Goal: Transaction & Acquisition: Book appointment/travel/reservation

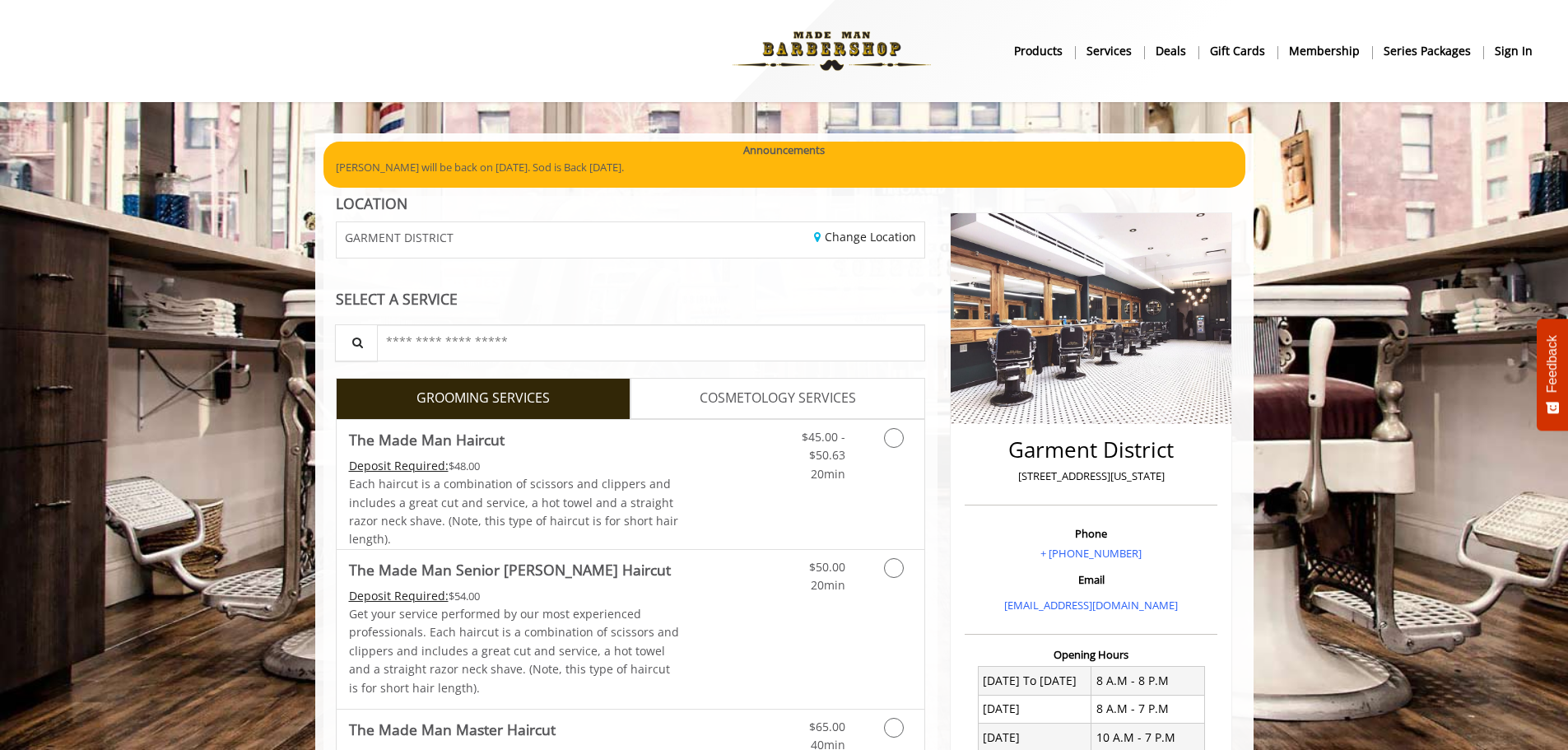
click at [1511, 55] on b "sign in" at bounding box center [1514, 51] width 38 height 18
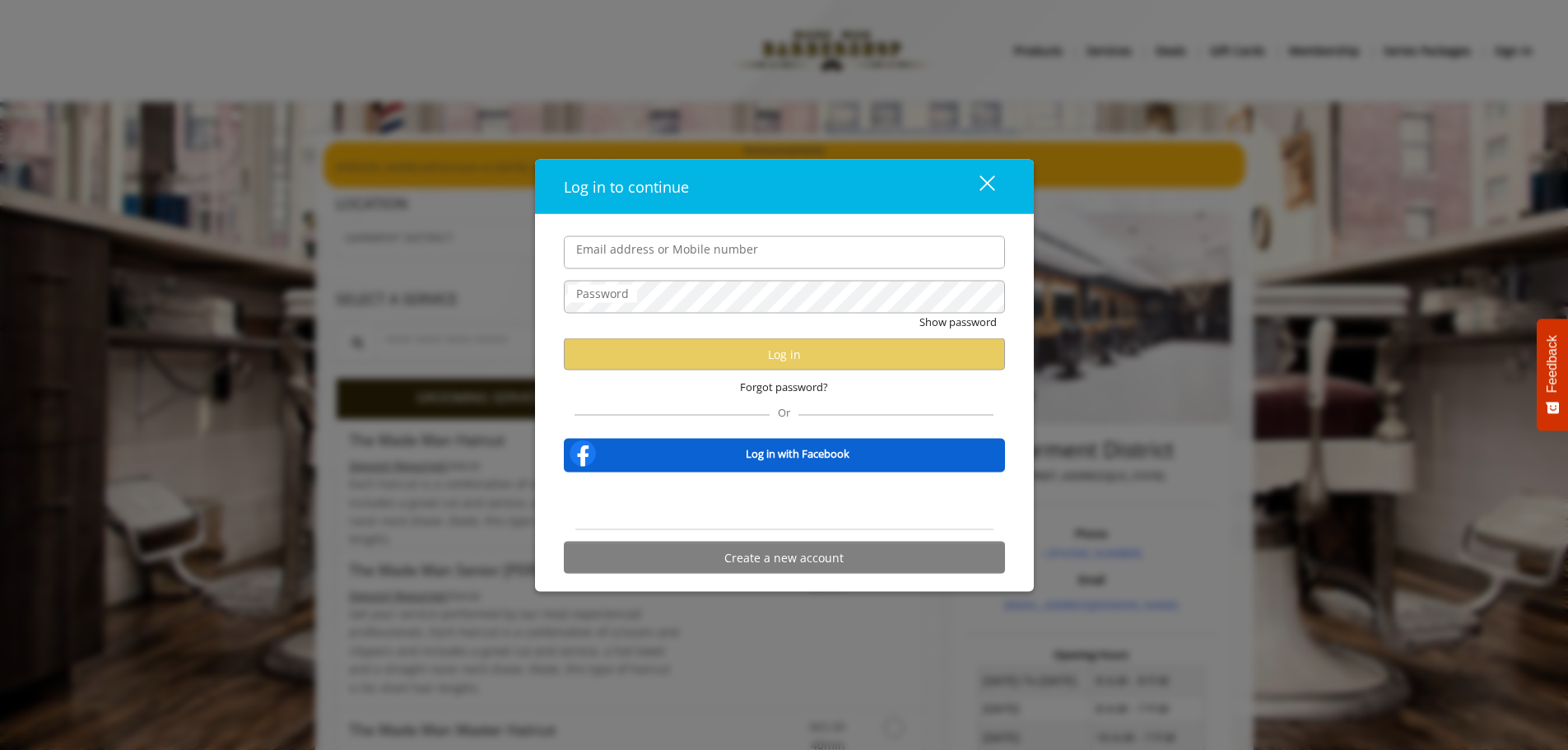
type input "**********"
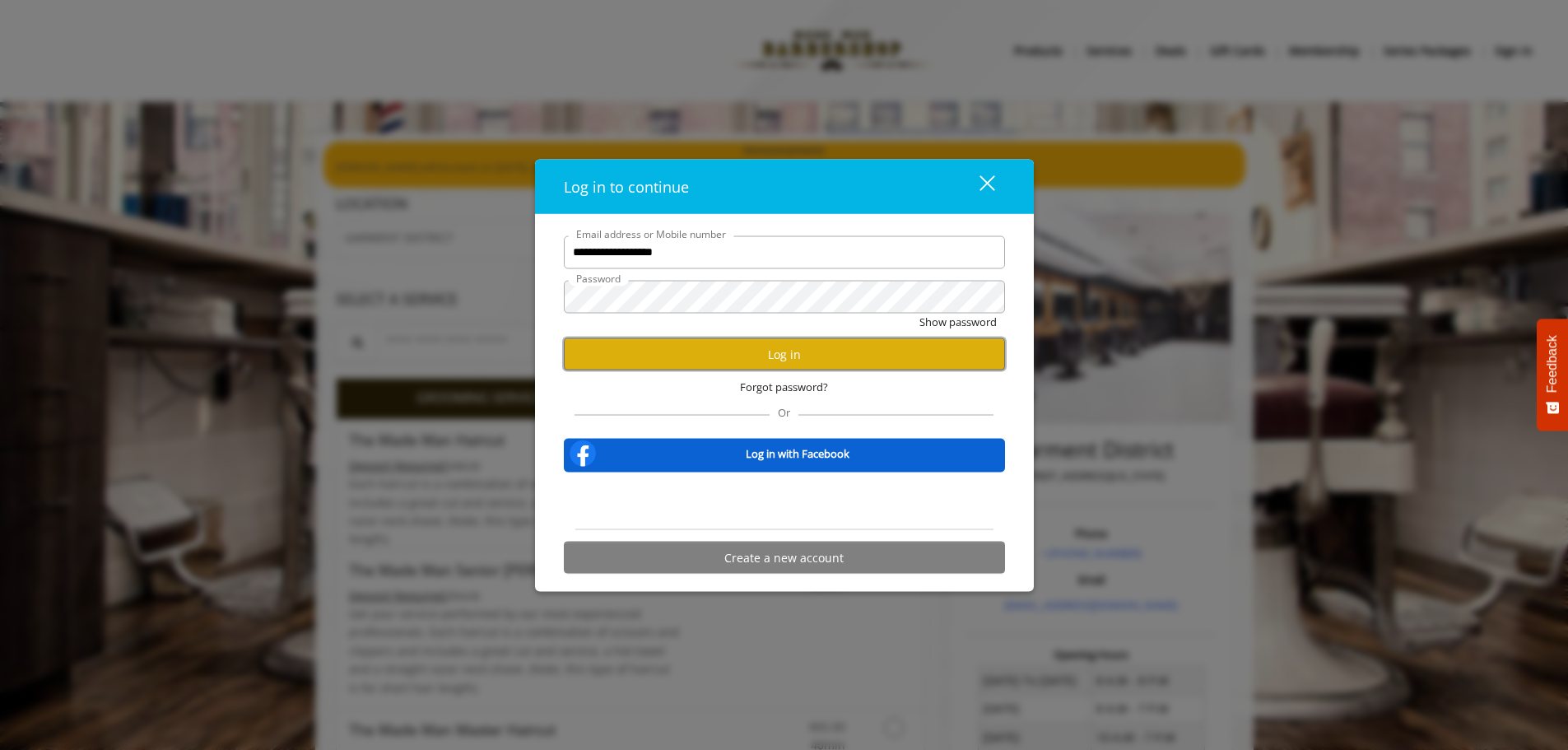
click at [794, 347] on button "Log in" at bounding box center [784, 354] width 441 height 32
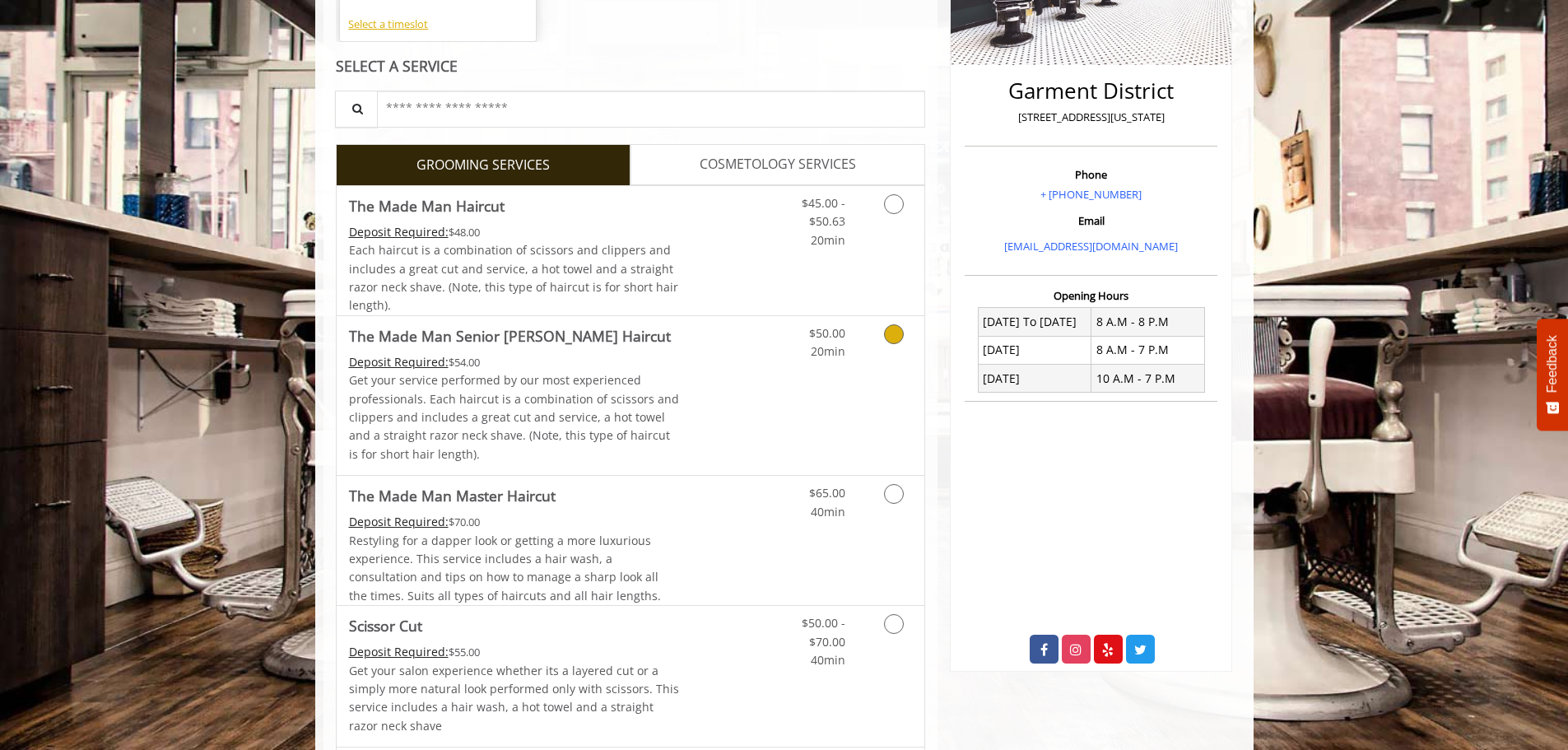
scroll to position [412, 0]
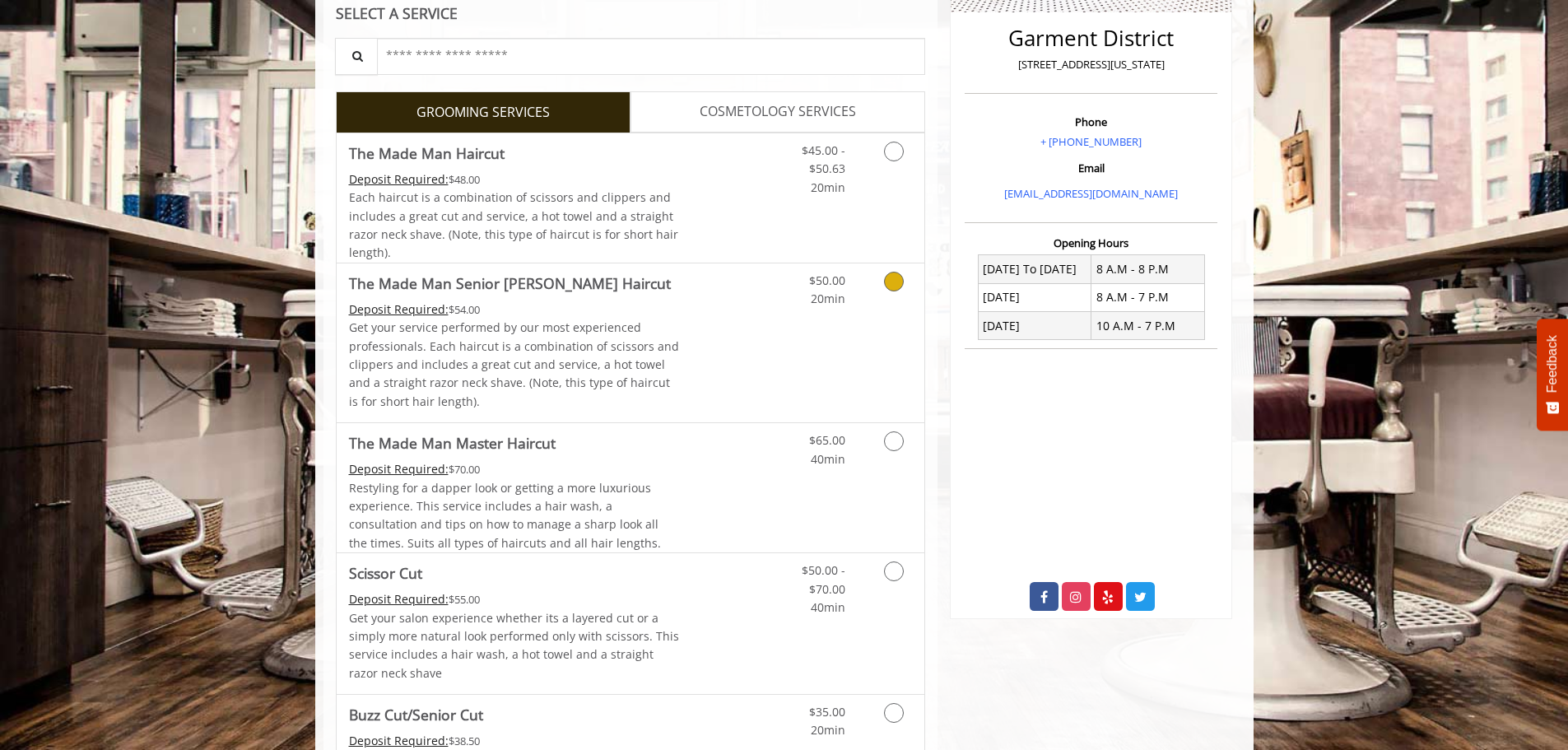
click at [870, 275] on link "Grooming services" at bounding box center [891, 286] width 42 height 45
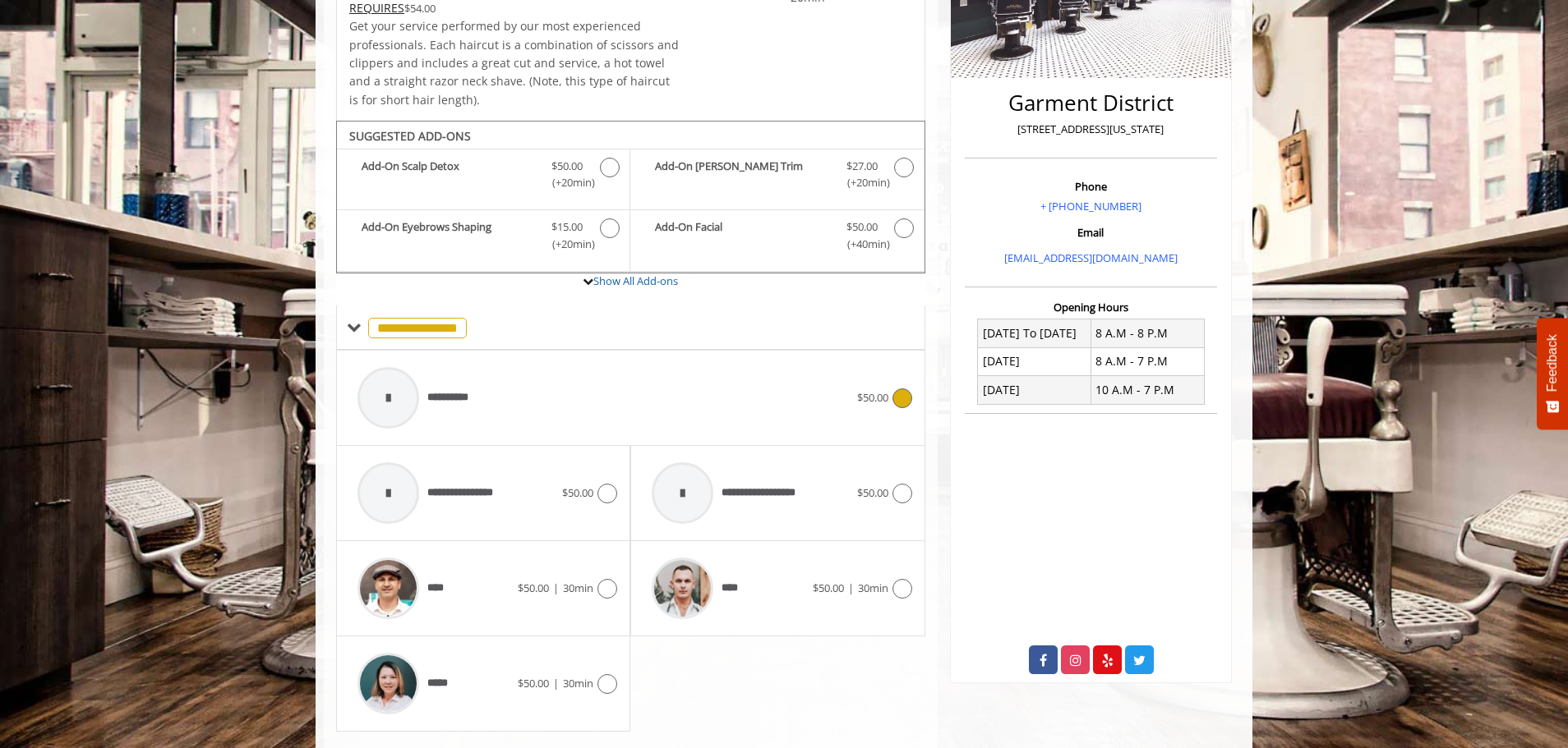
scroll to position [387, 0]
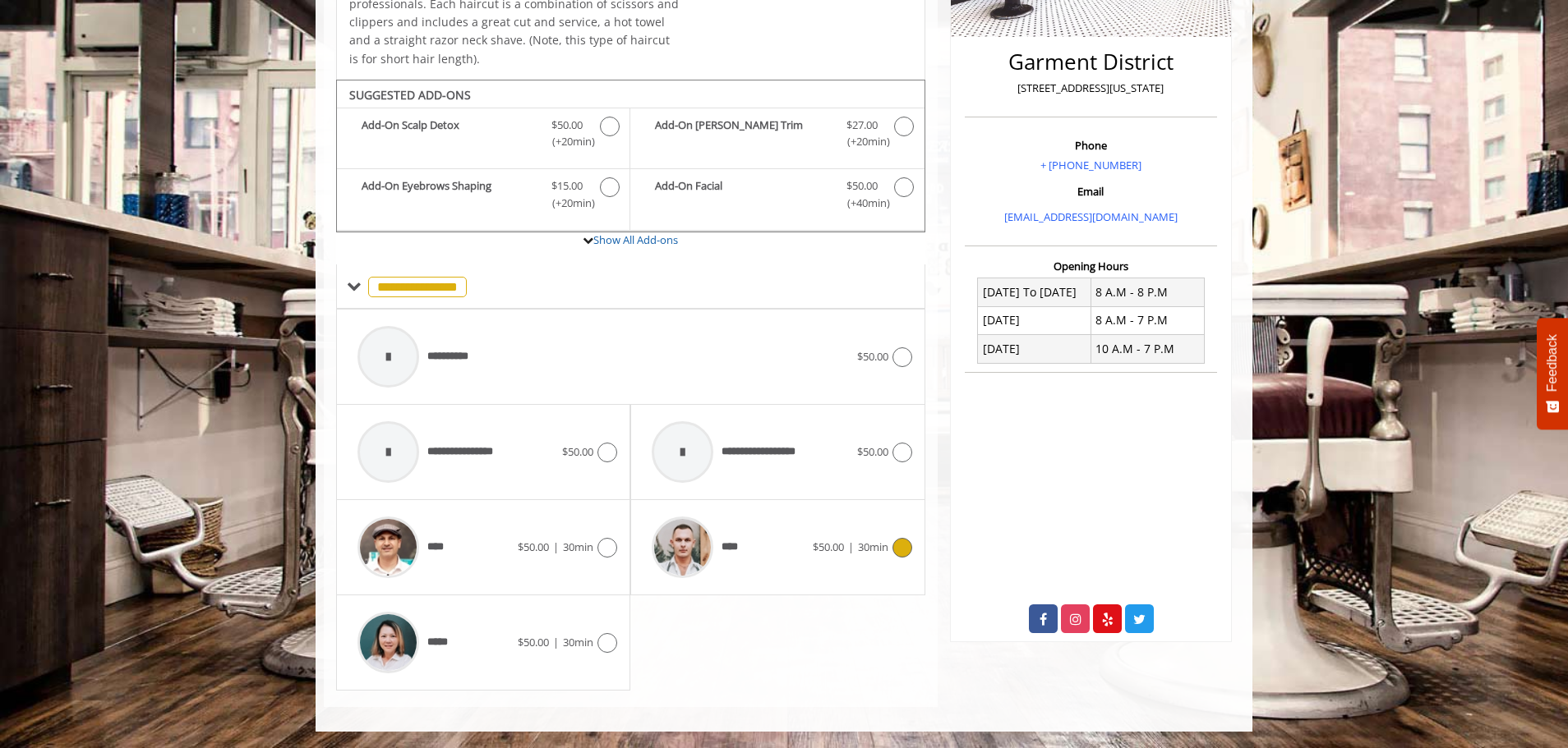
click at [904, 564] on div "**** $50.00 | 30min" at bounding box center [777, 547] width 268 height 78
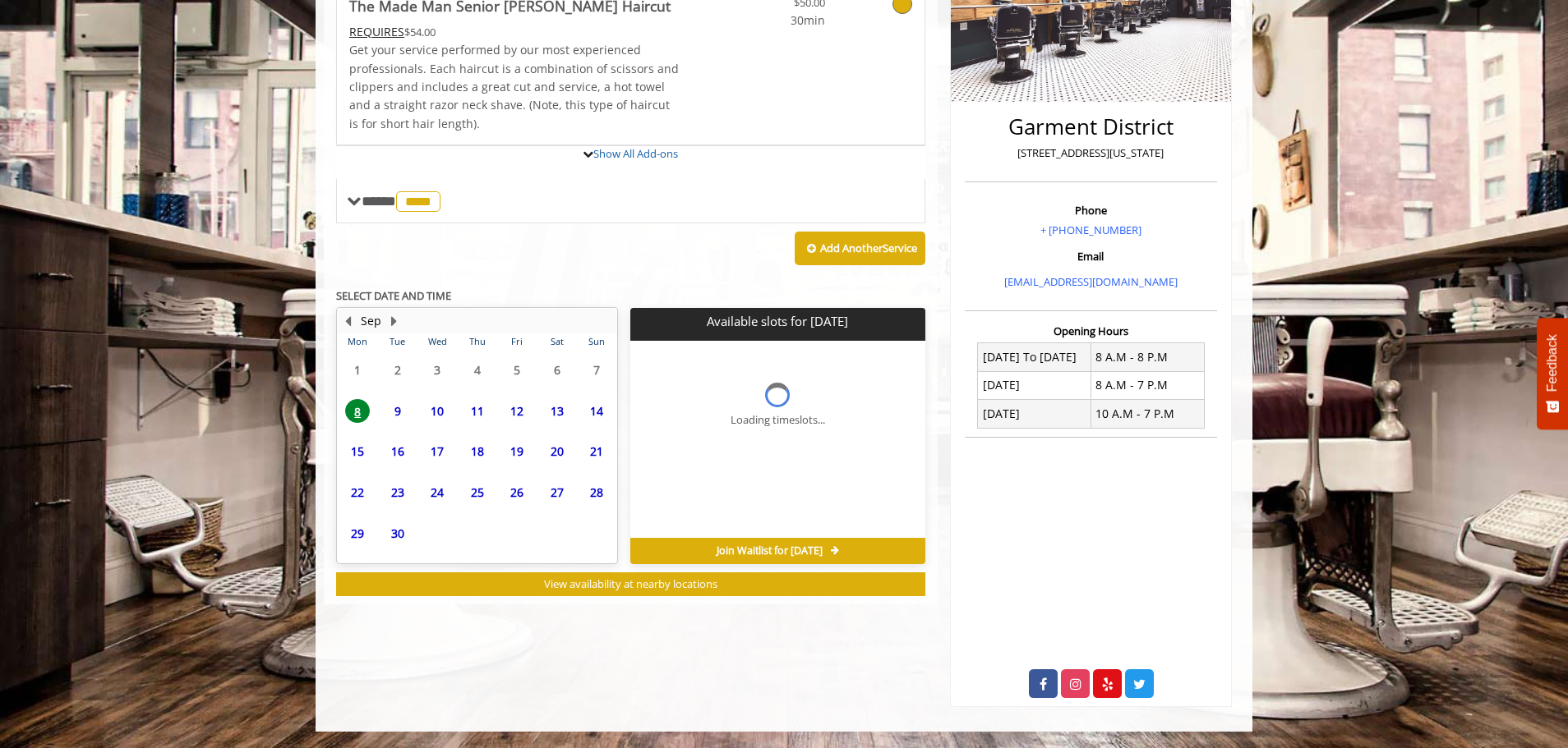
scroll to position [370, 0]
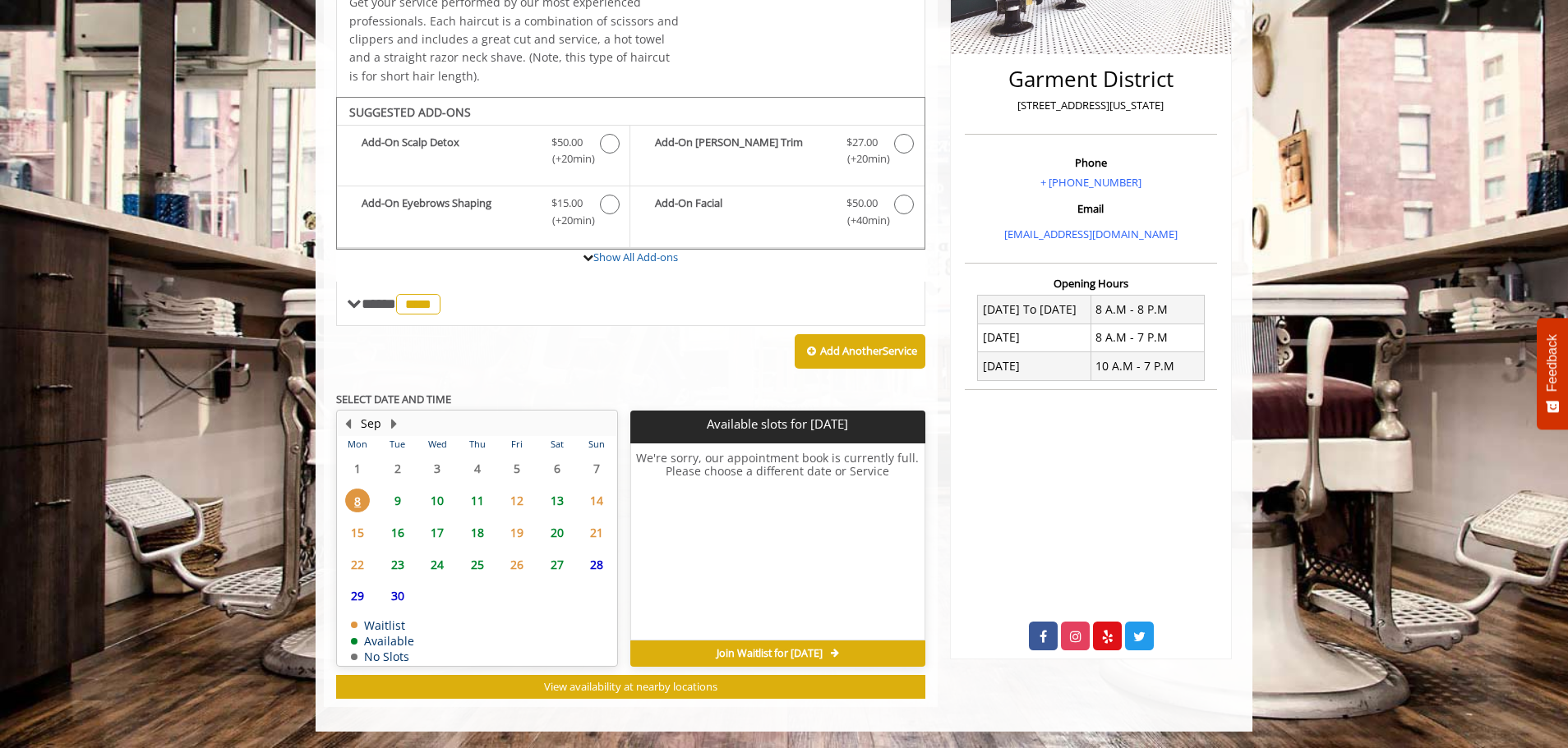
click at [475, 501] on span "11" at bounding box center [478, 500] width 25 height 24
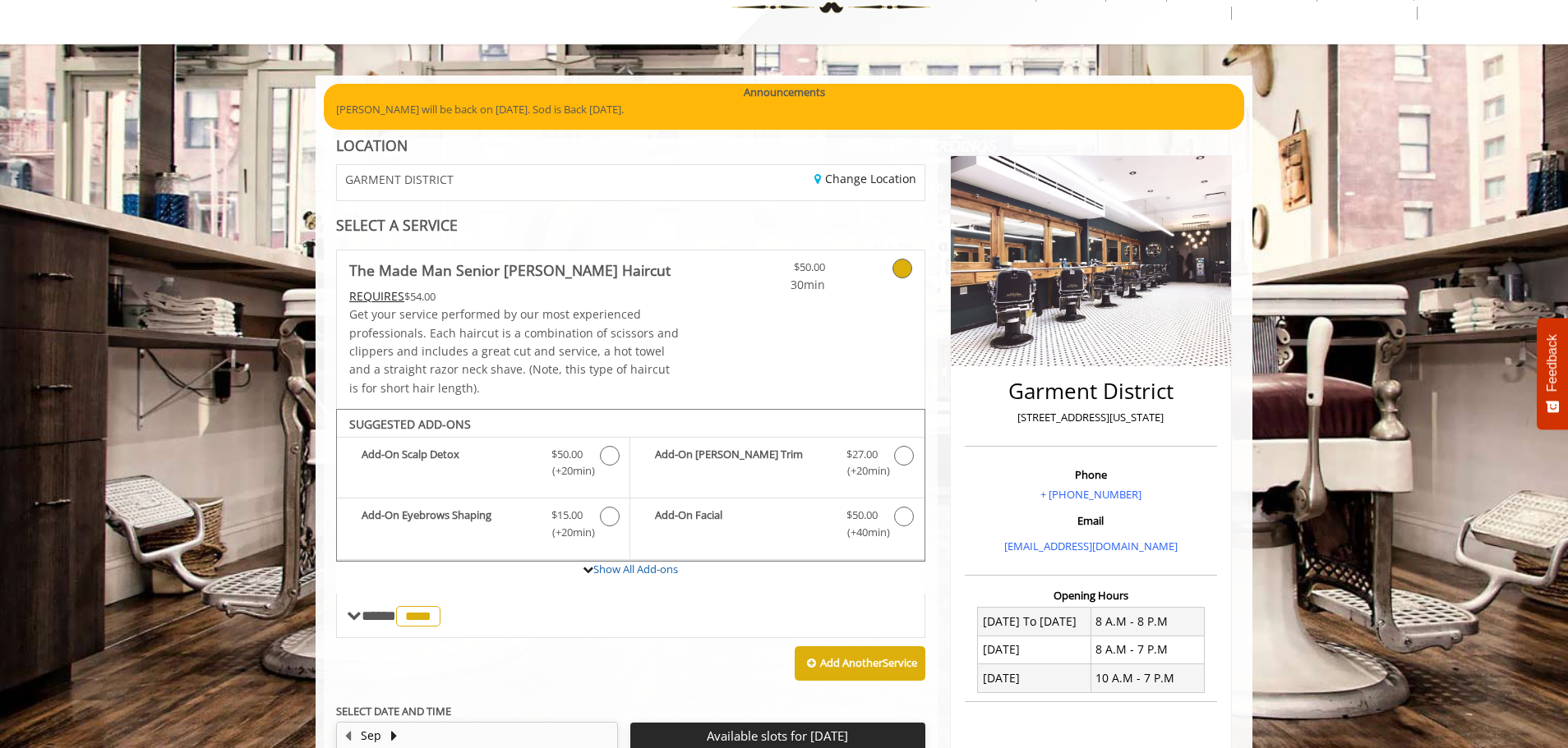
scroll to position [382, 0]
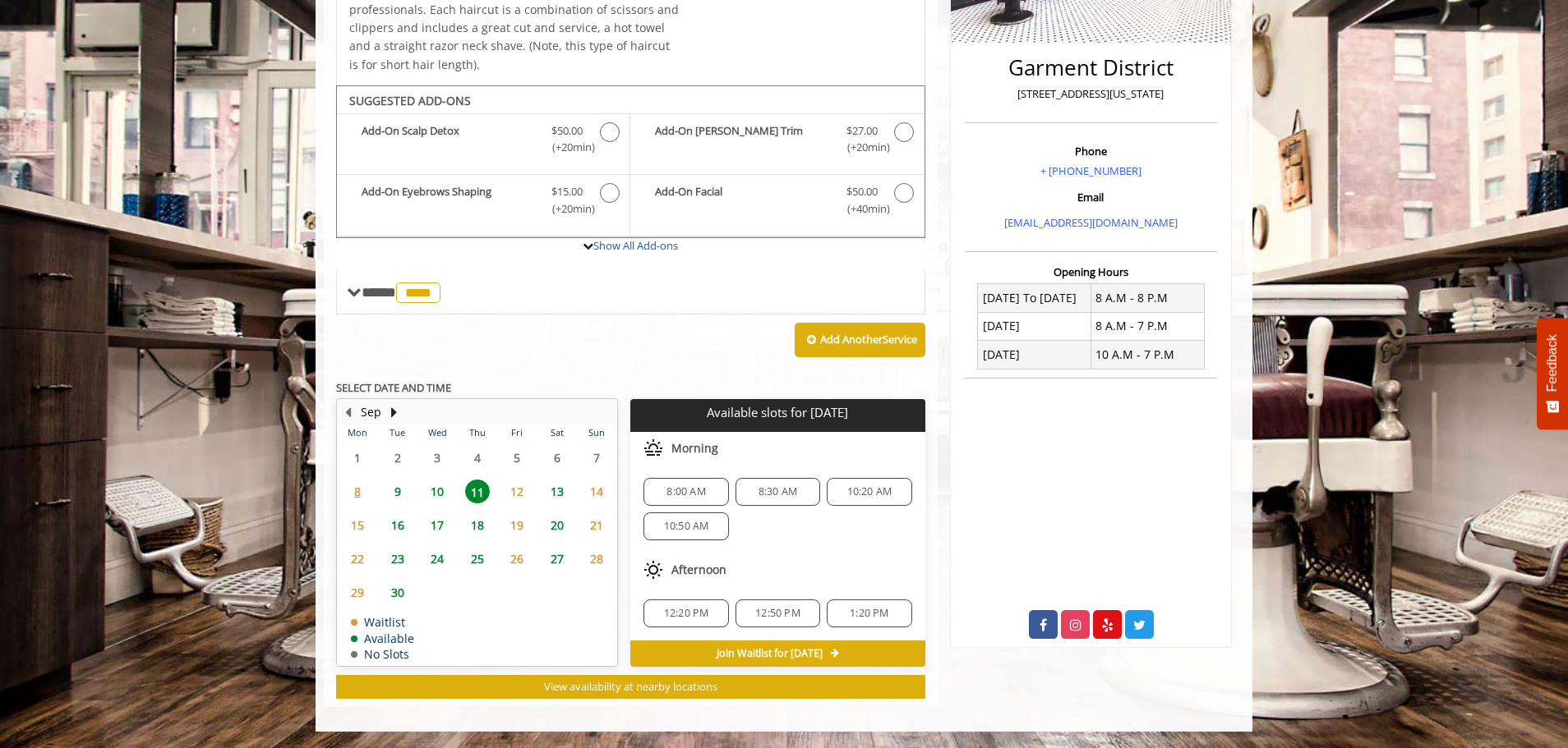
click at [396, 495] on span "9" at bounding box center [398, 492] width 25 height 24
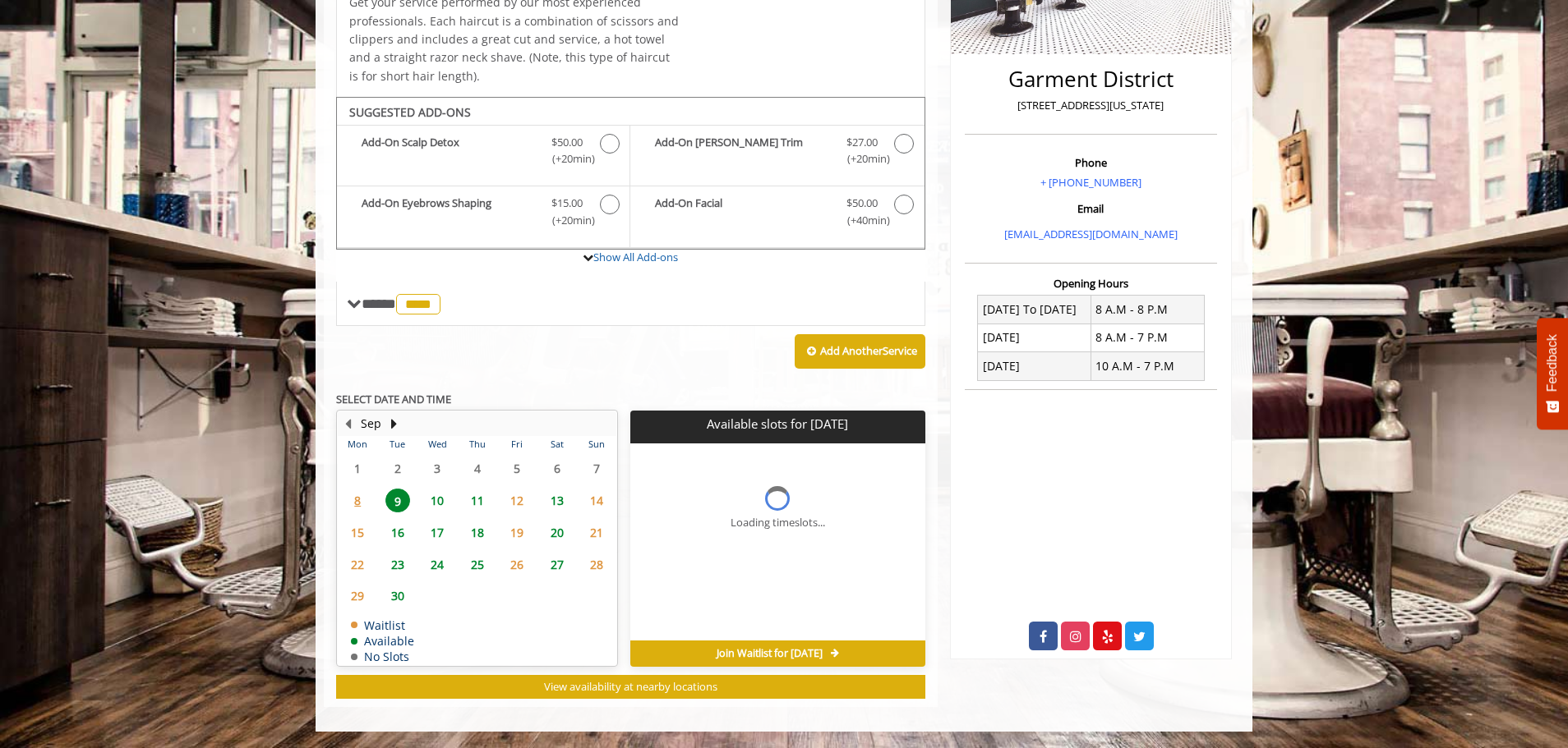
scroll to position [394, 0]
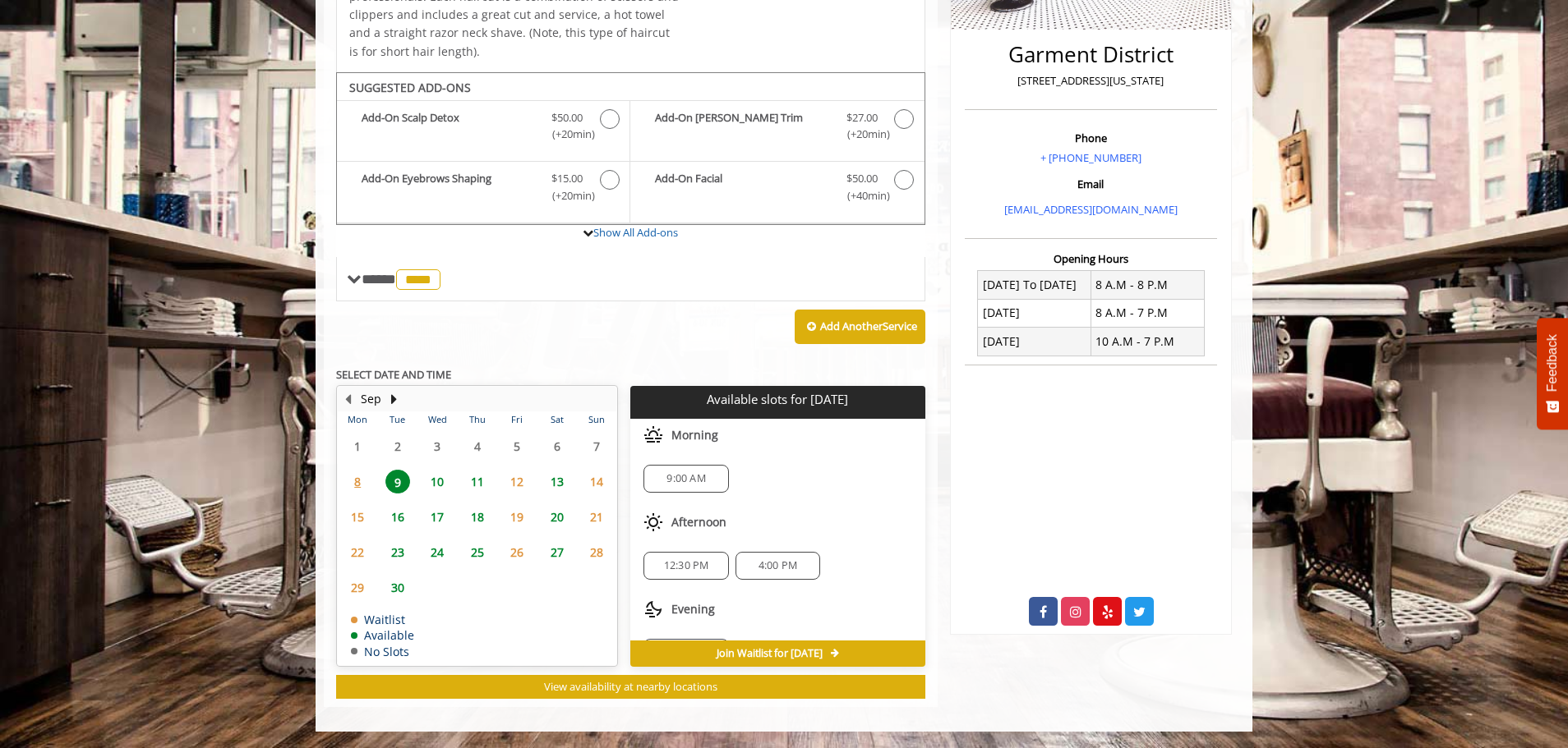
click at [433, 480] on span "10" at bounding box center [438, 482] width 25 height 24
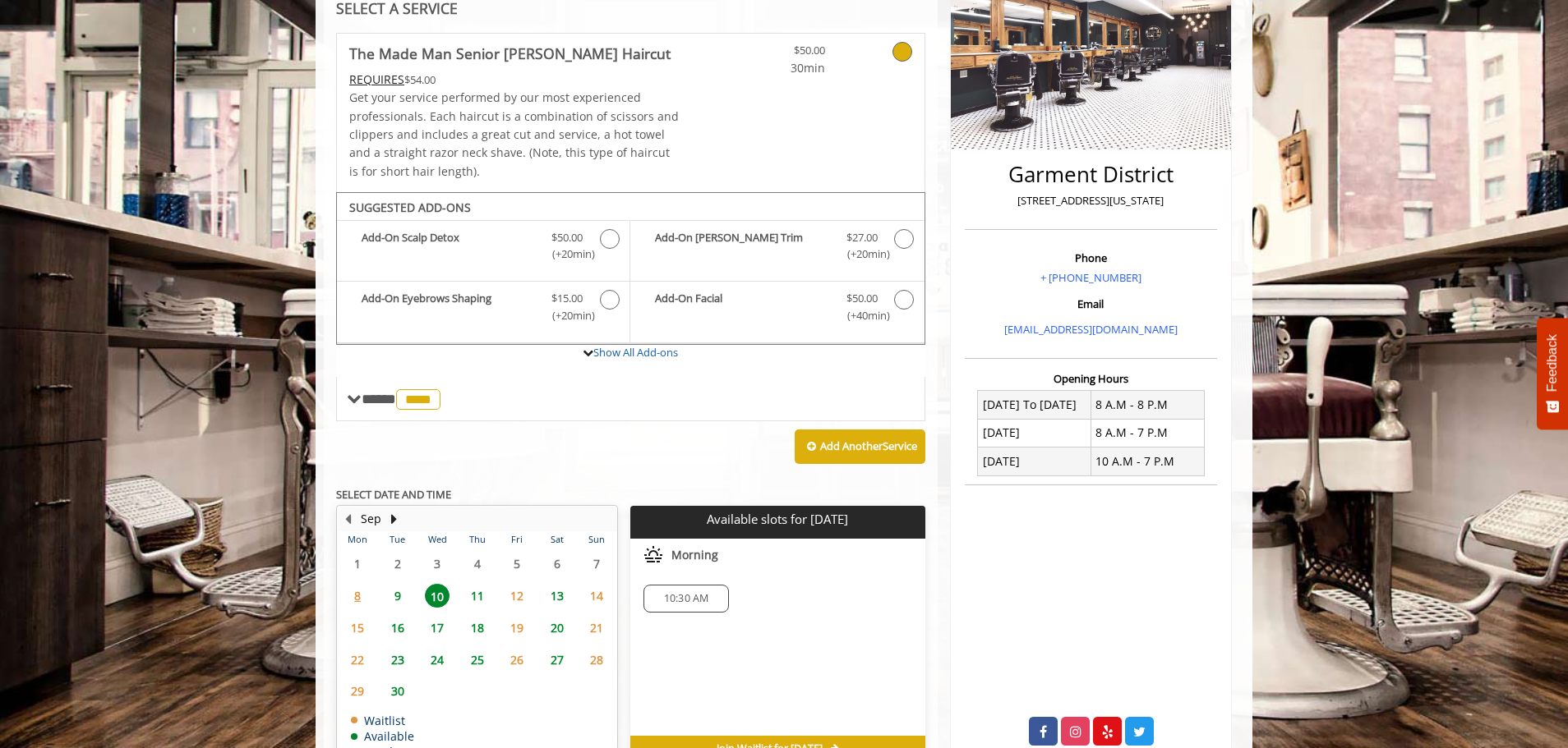
scroll to position [370, 0]
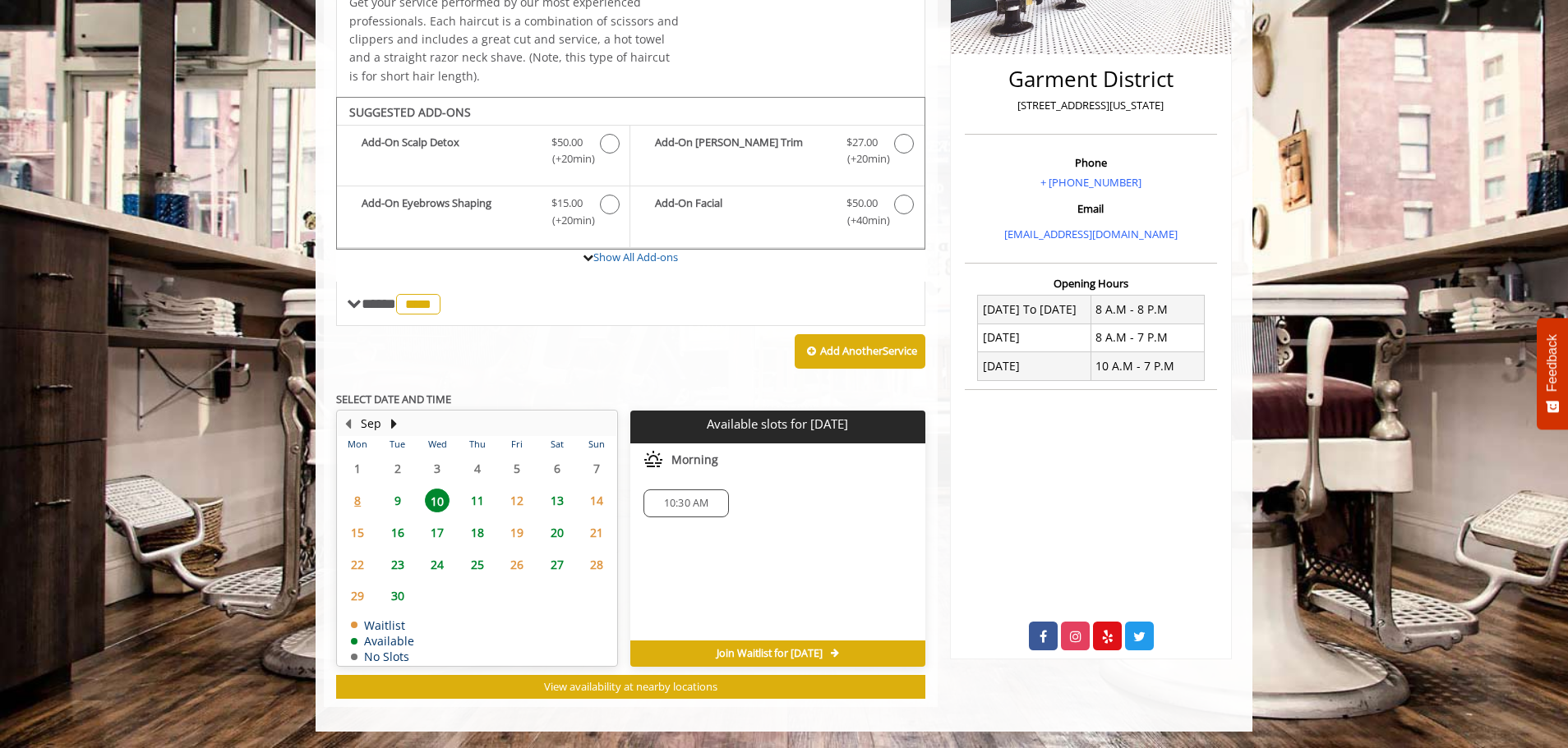
click at [388, 498] on span "9" at bounding box center [398, 500] width 25 height 24
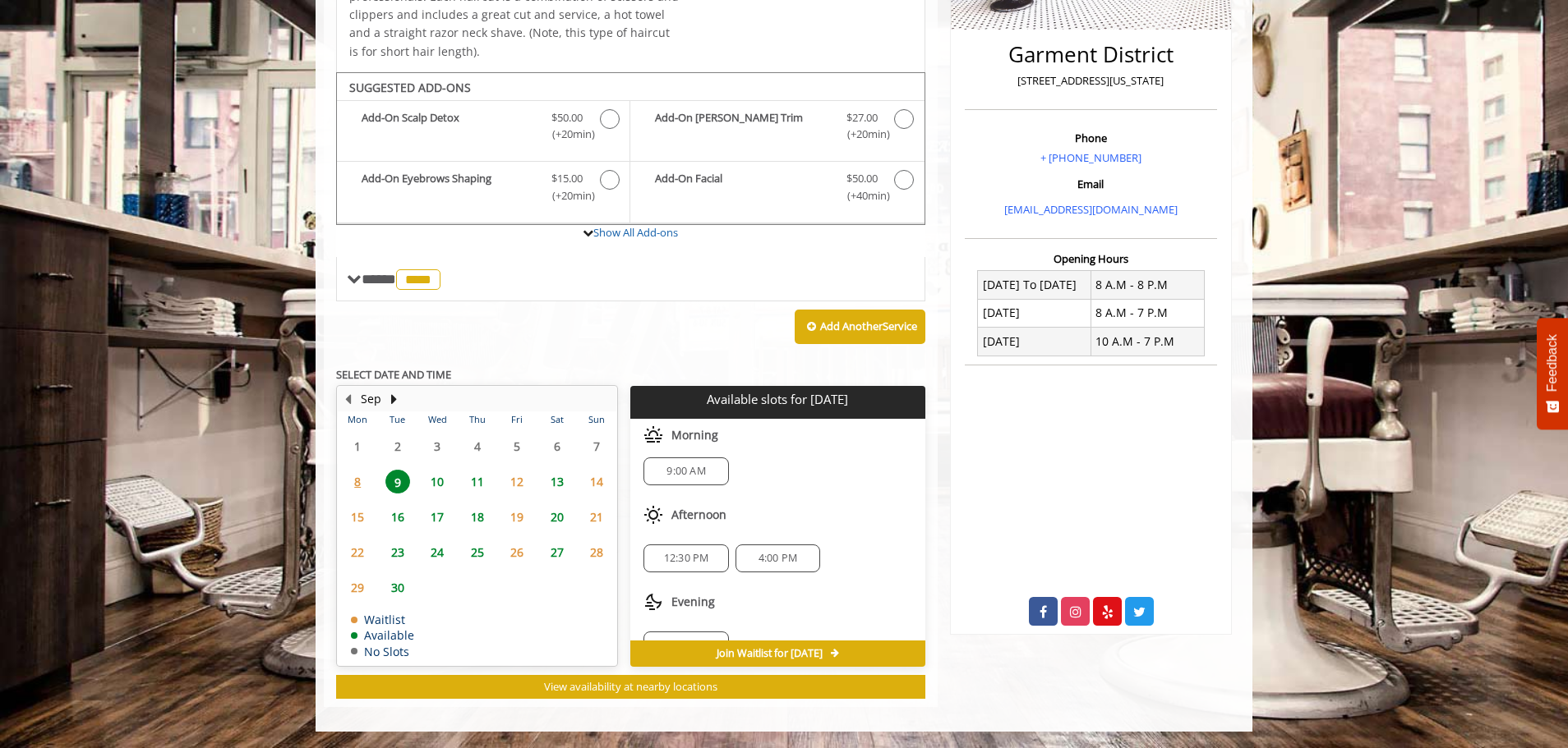
scroll to position [0, 0]
click at [439, 484] on span "10" at bounding box center [438, 482] width 25 height 24
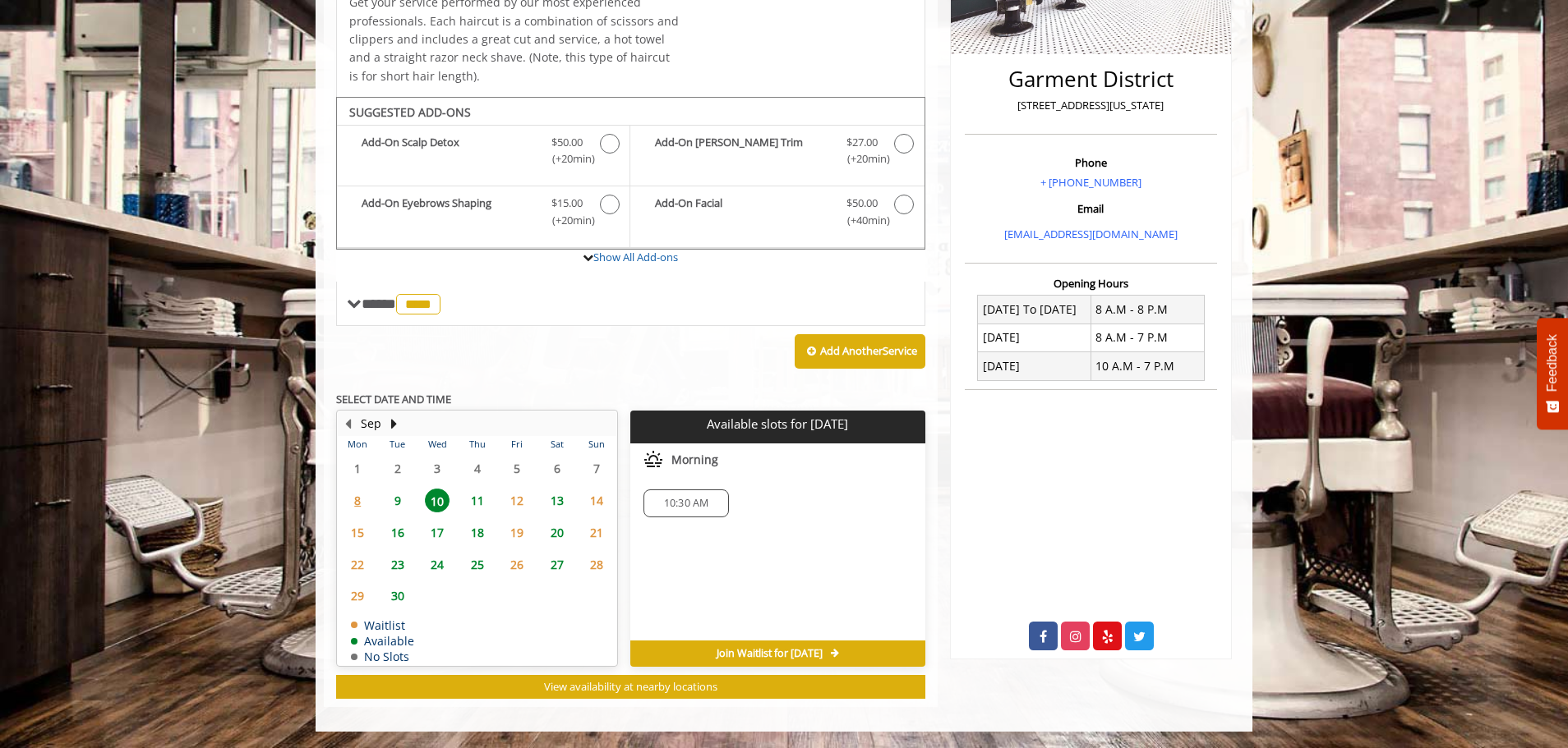
click at [480, 501] on span "11" at bounding box center [478, 500] width 25 height 24
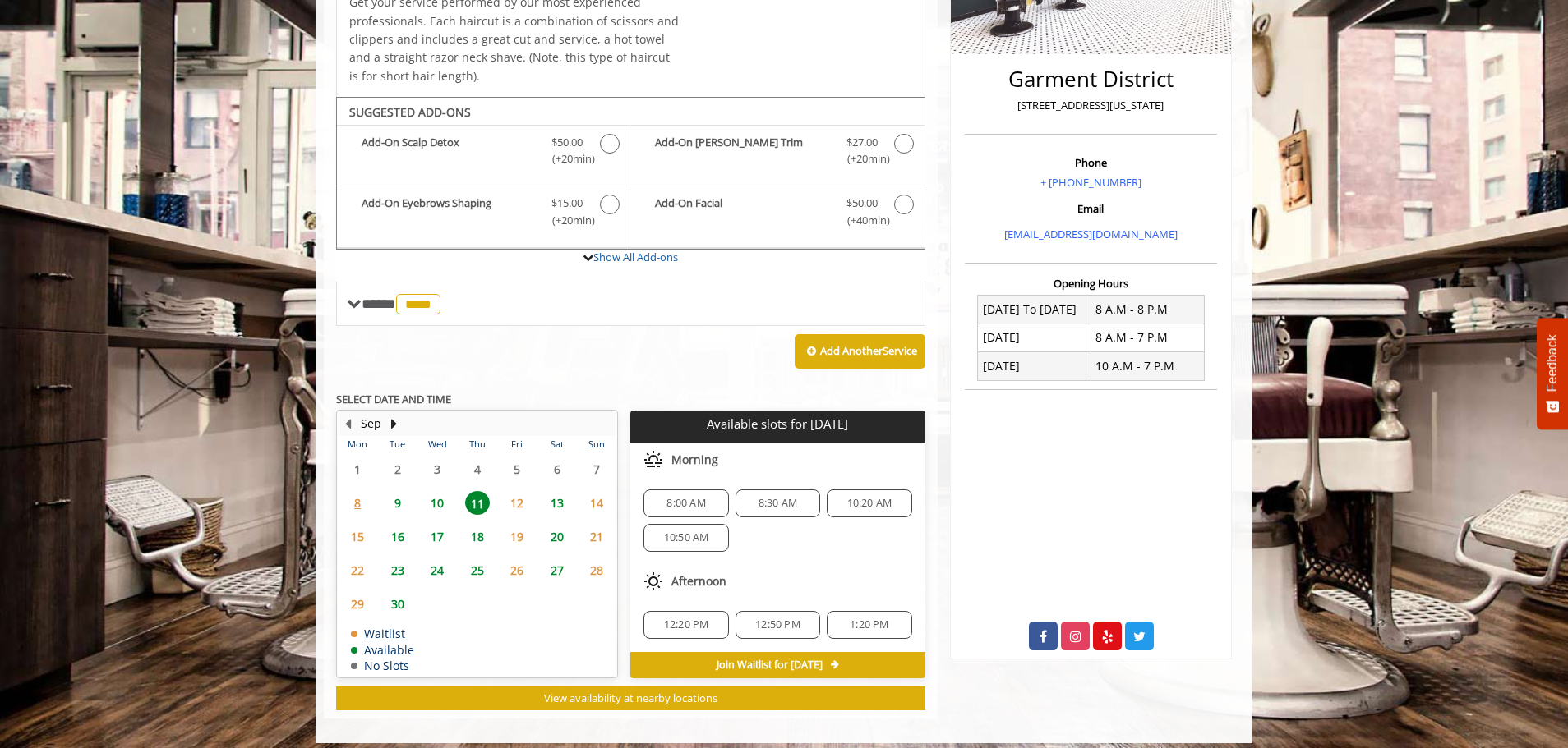
scroll to position [382, 0]
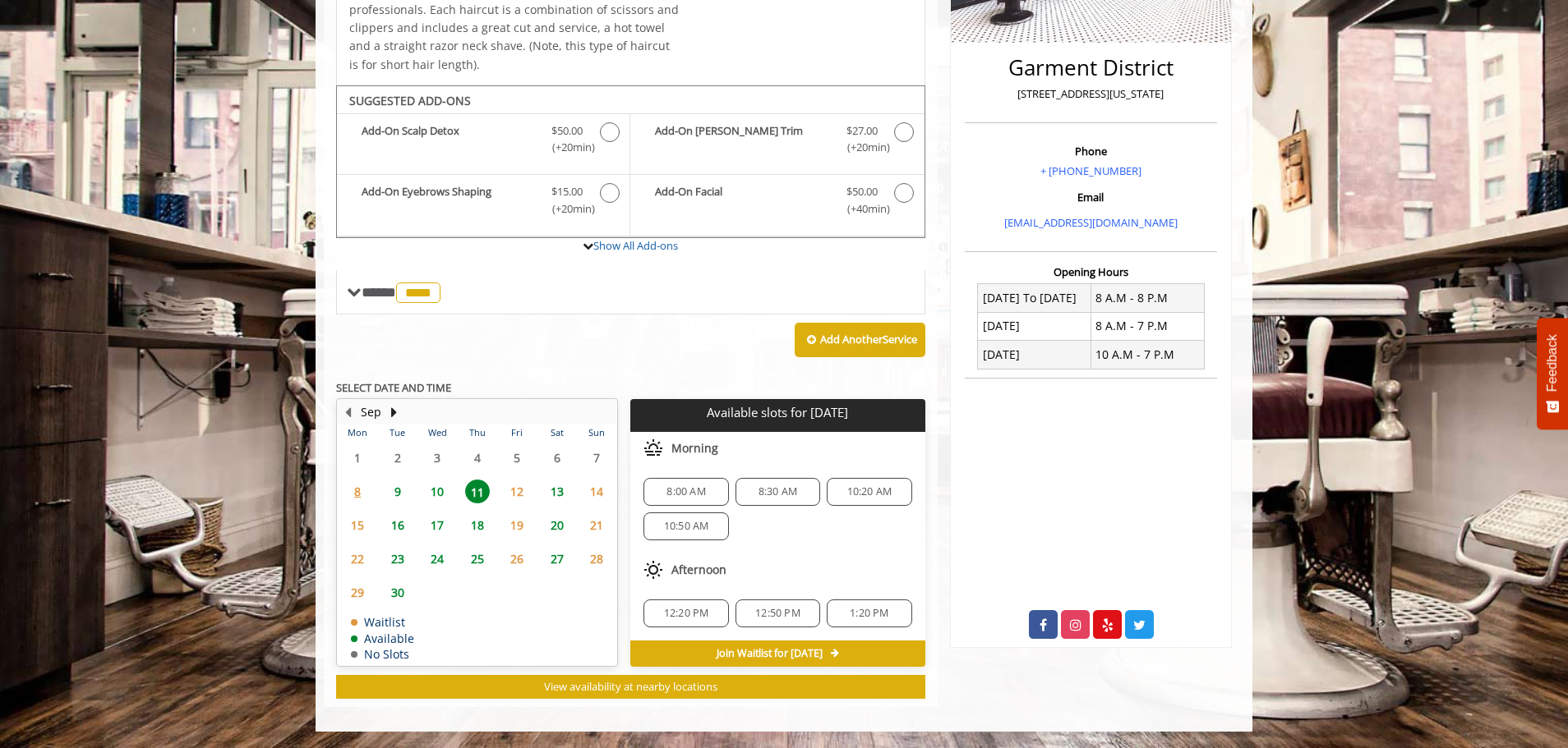
click at [514, 485] on span "12" at bounding box center [517, 492] width 25 height 24
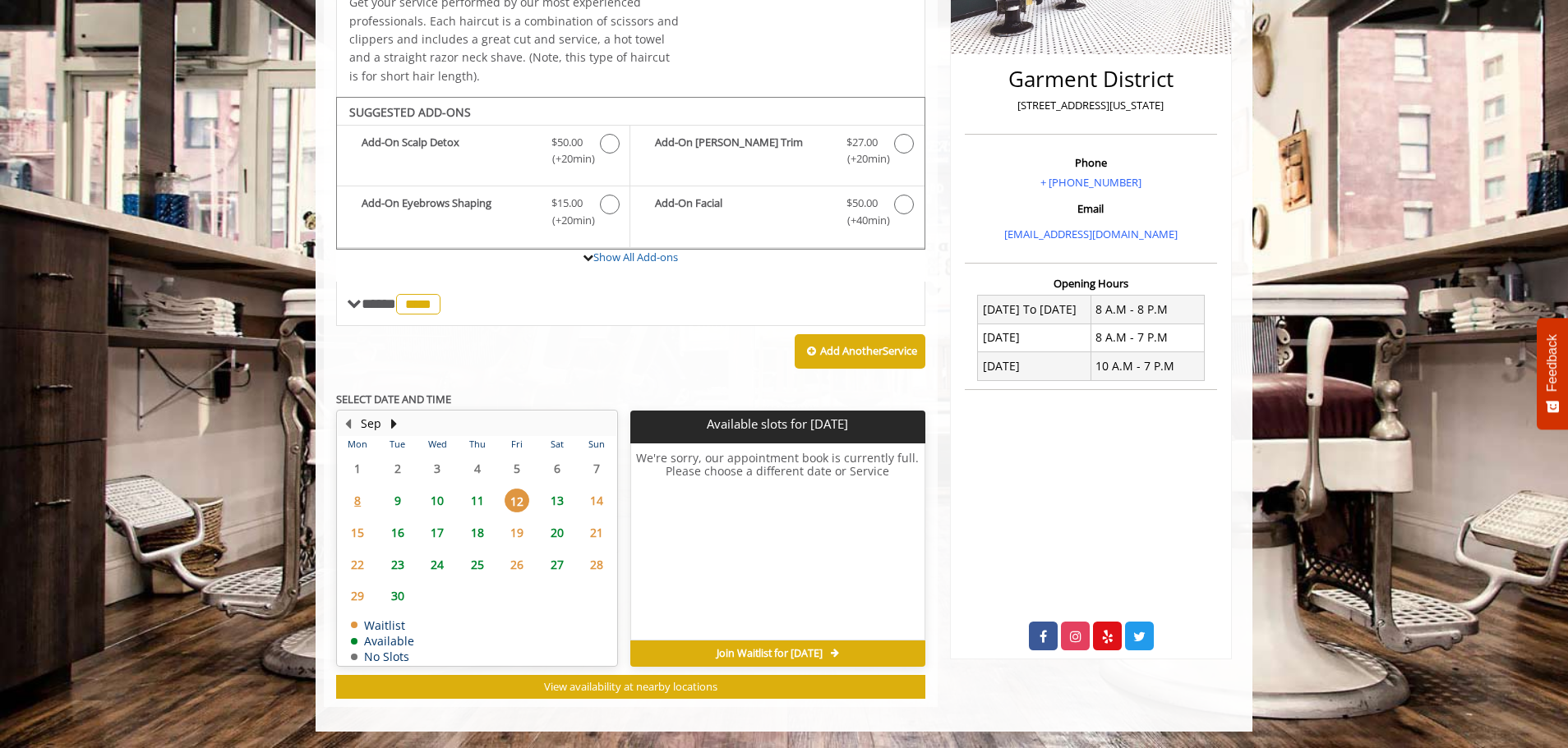
click at [556, 498] on span "13" at bounding box center [557, 500] width 25 height 24
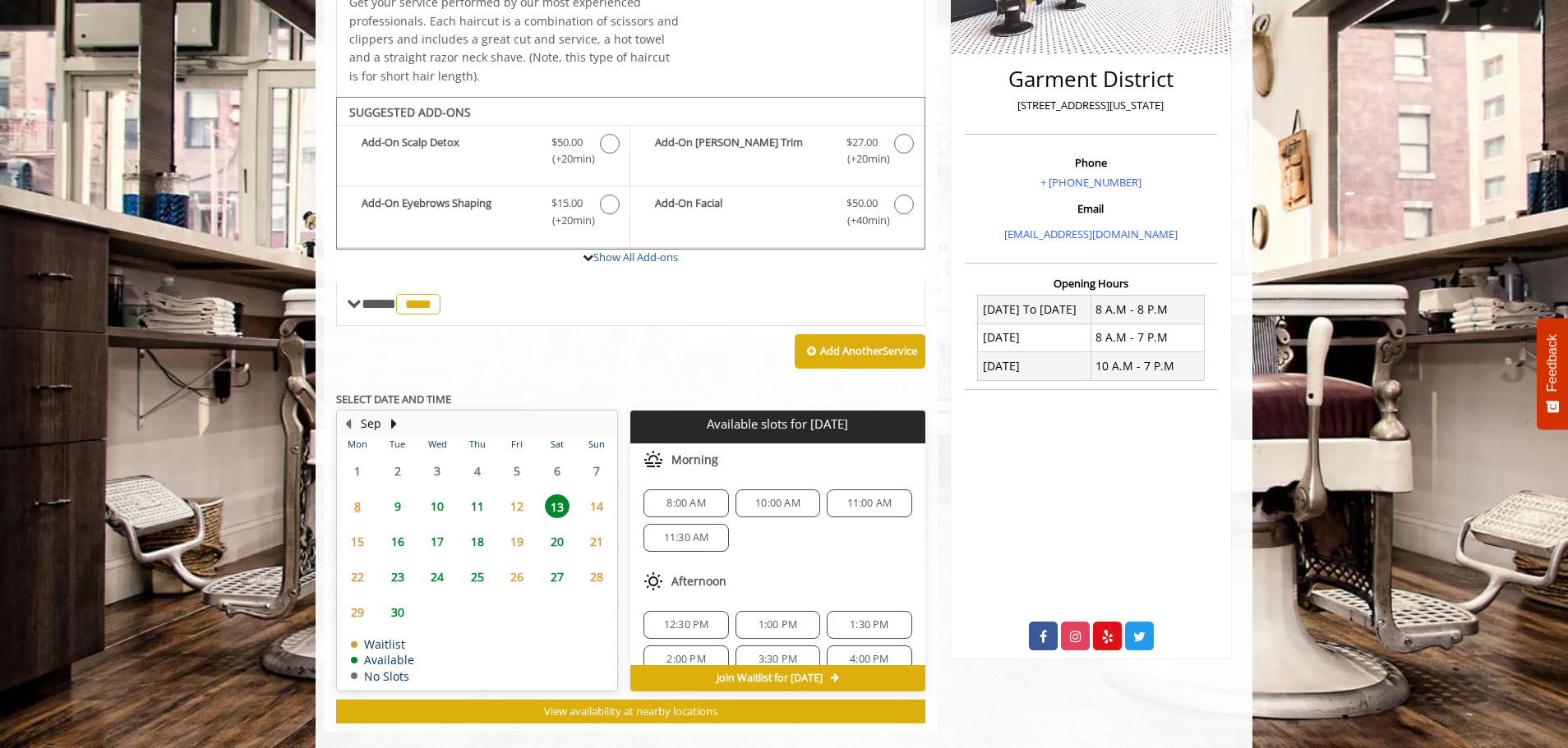
scroll to position [394, 0]
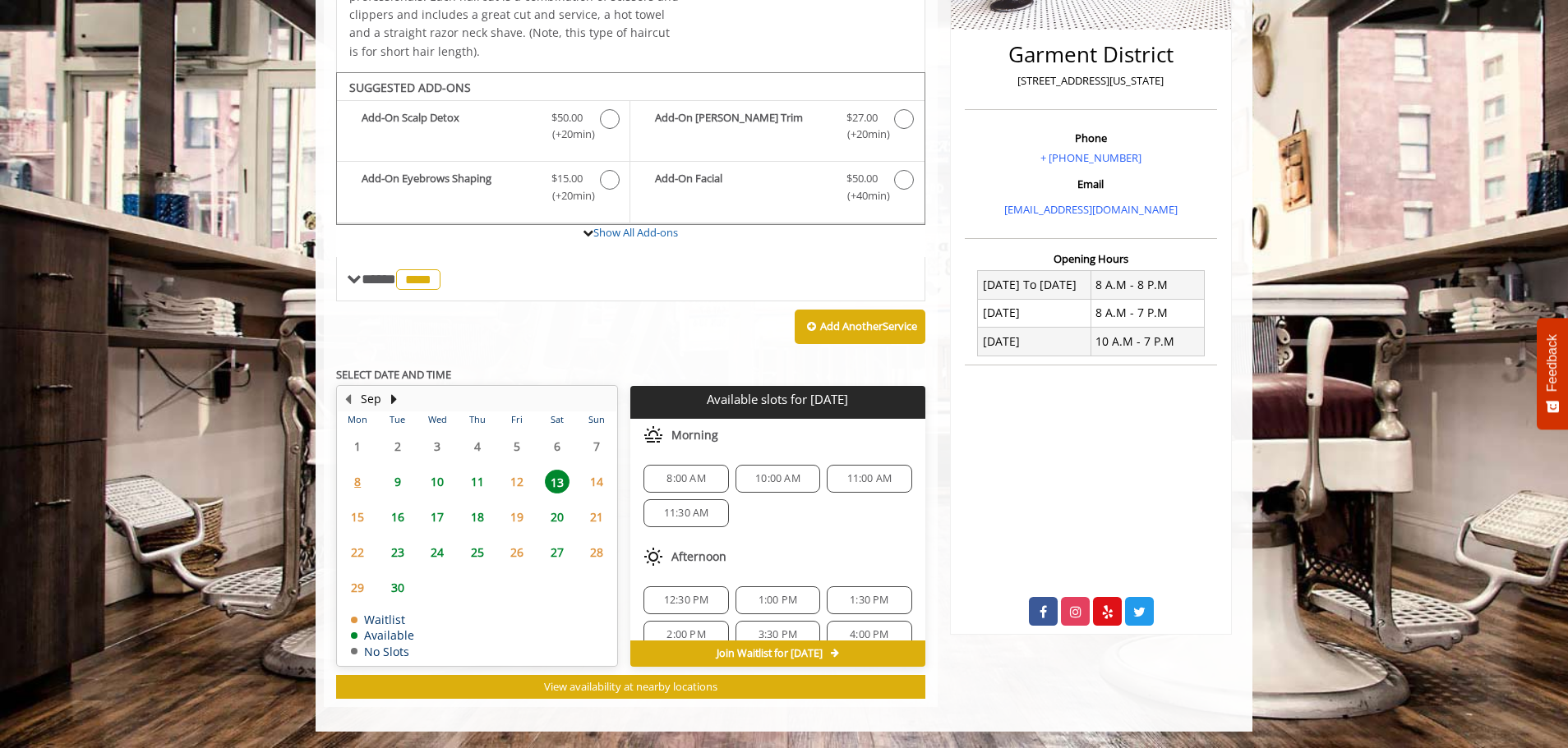
click at [434, 486] on span "10" at bounding box center [438, 482] width 25 height 24
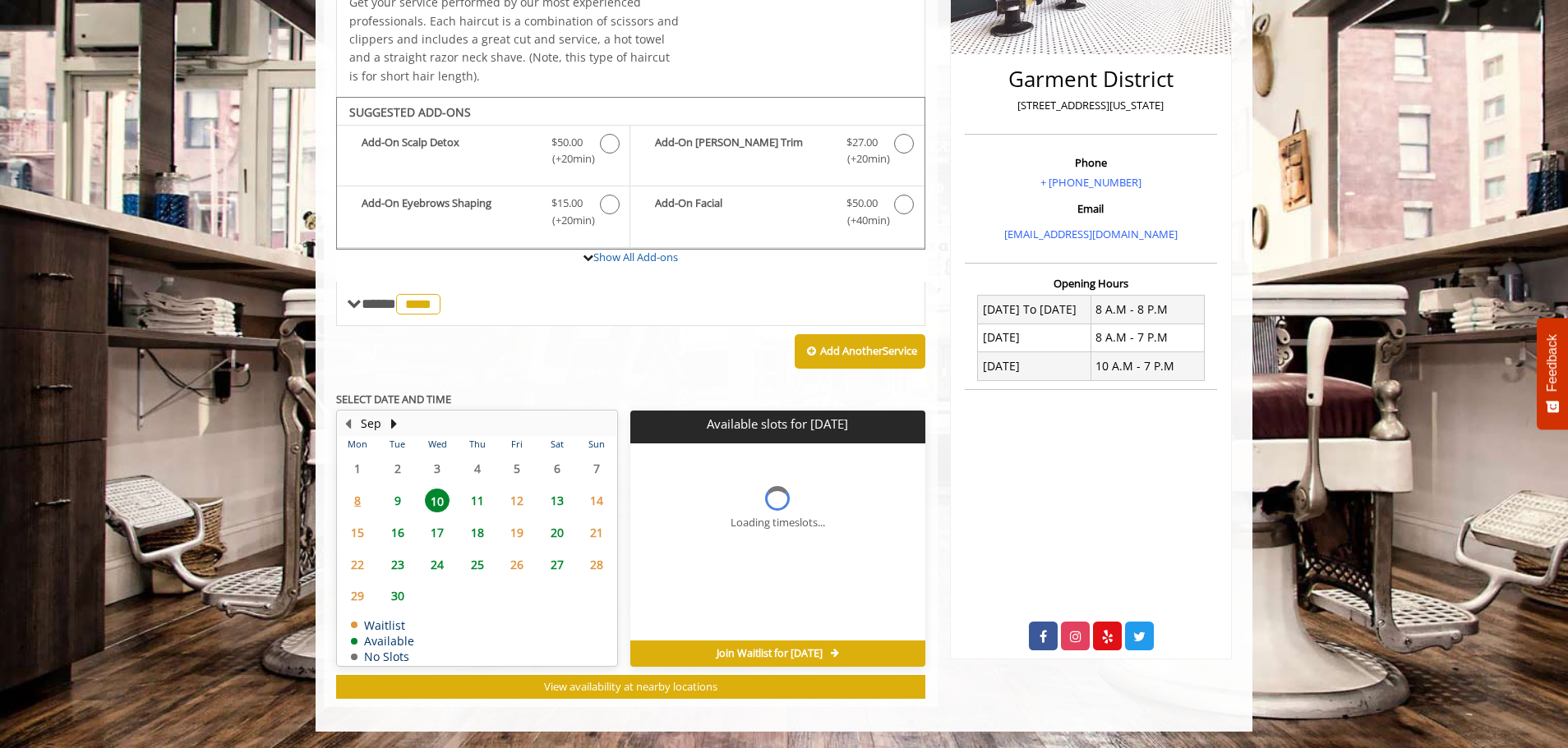
scroll to position [370, 0]
click at [395, 499] on span "9" at bounding box center [398, 500] width 25 height 24
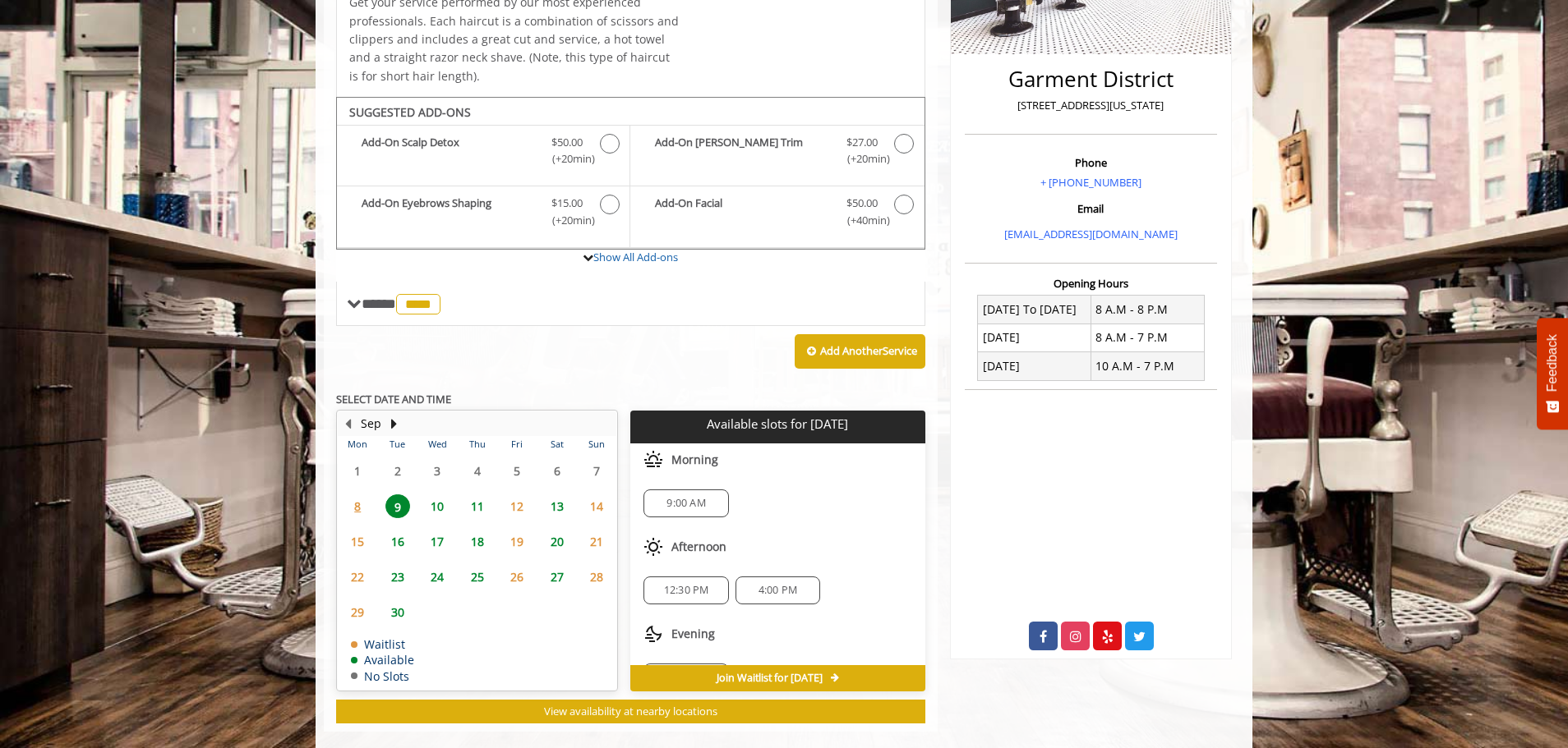
scroll to position [394, 0]
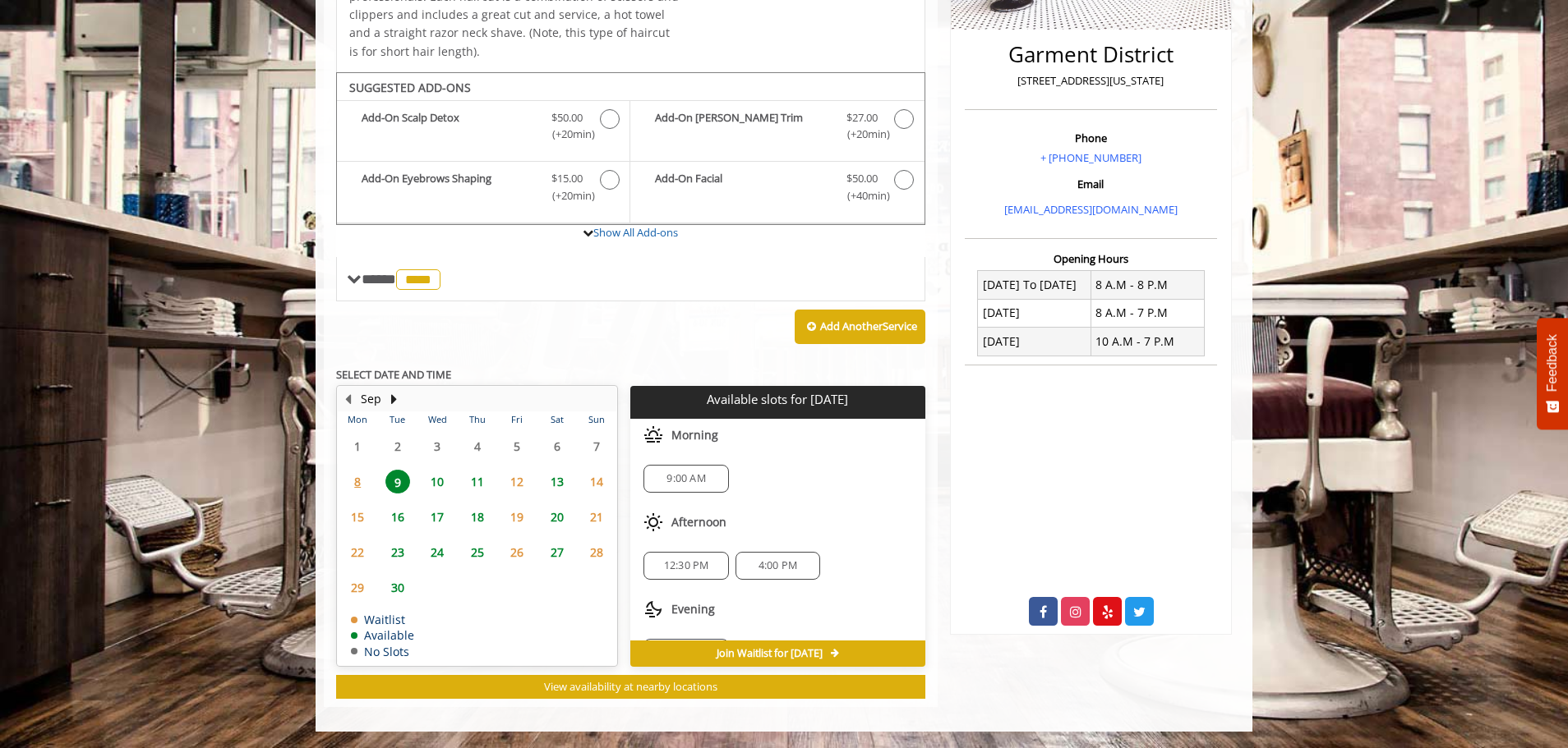
click at [667, 478] on span "9:00 AM" at bounding box center [686, 479] width 38 height 13
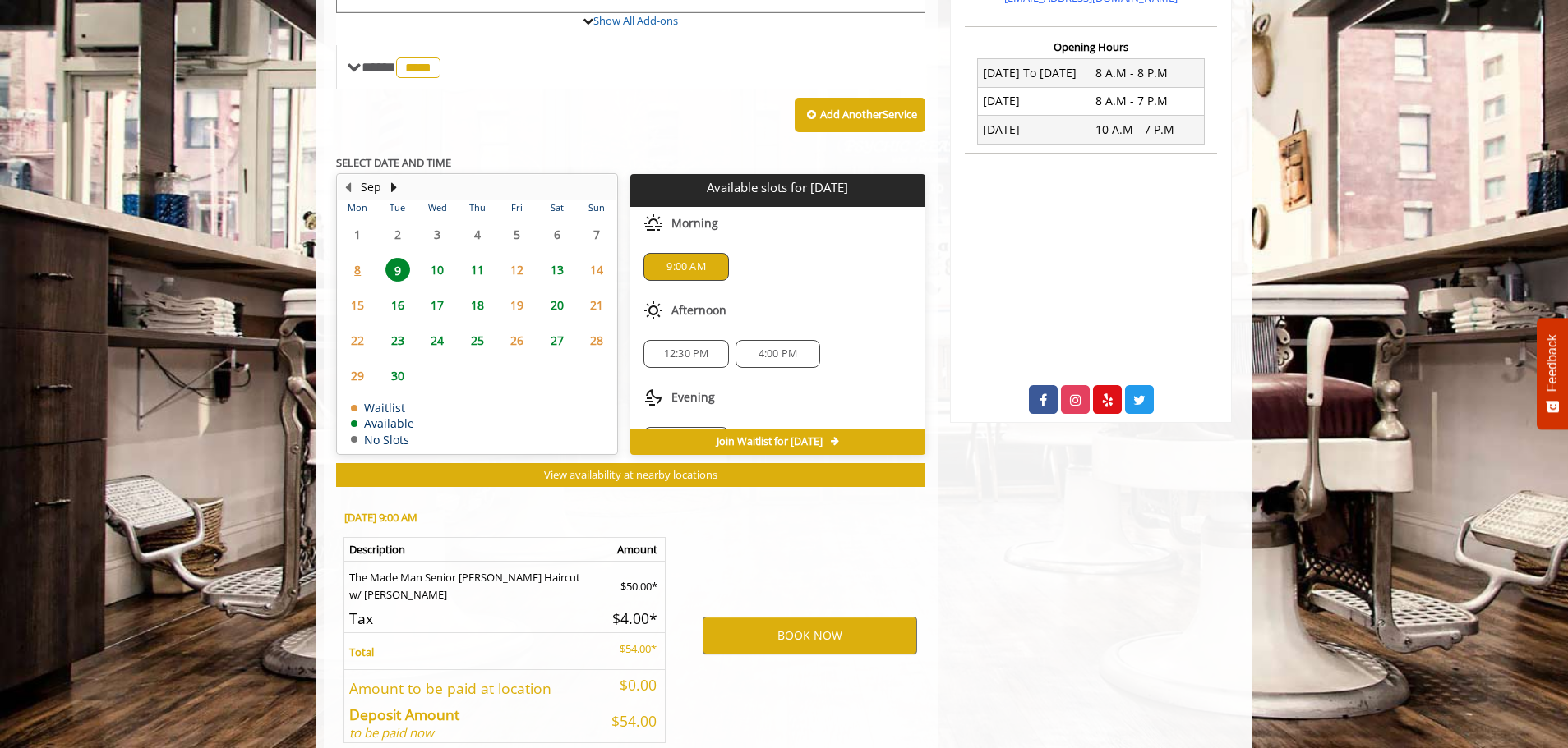
scroll to position [691, 0]
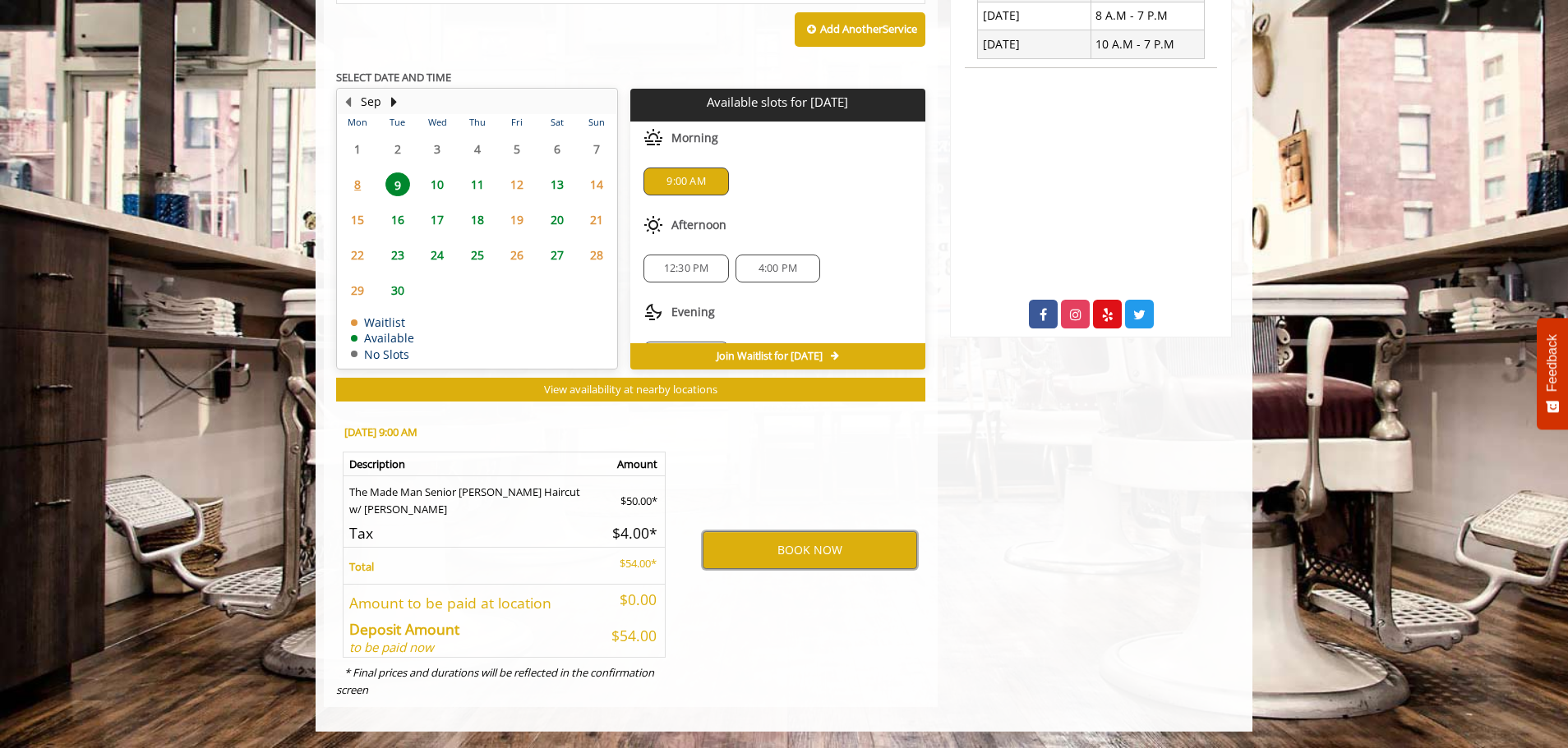
click at [832, 556] on button "BOOK NOW" at bounding box center [809, 550] width 215 height 38
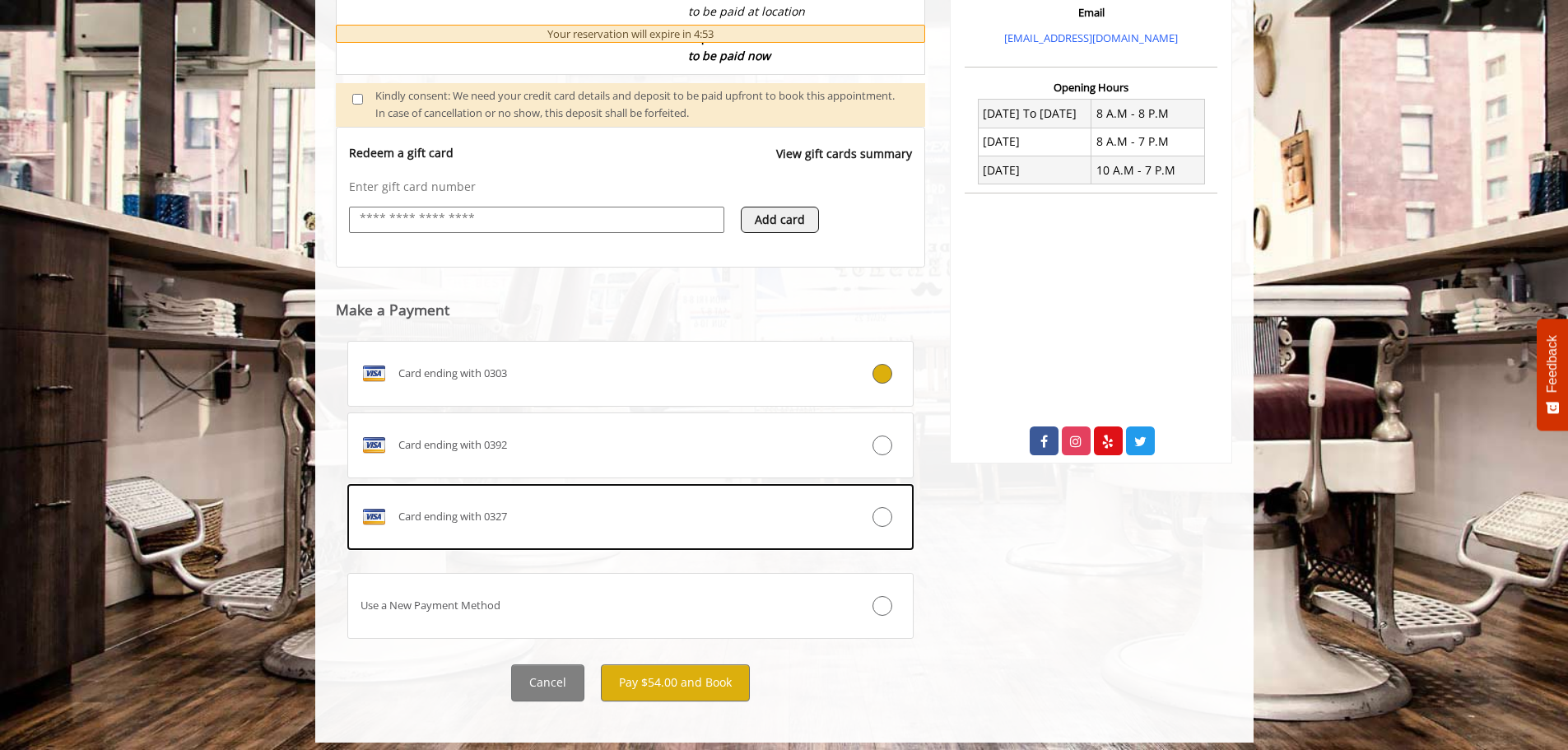
scroll to position [577, 0]
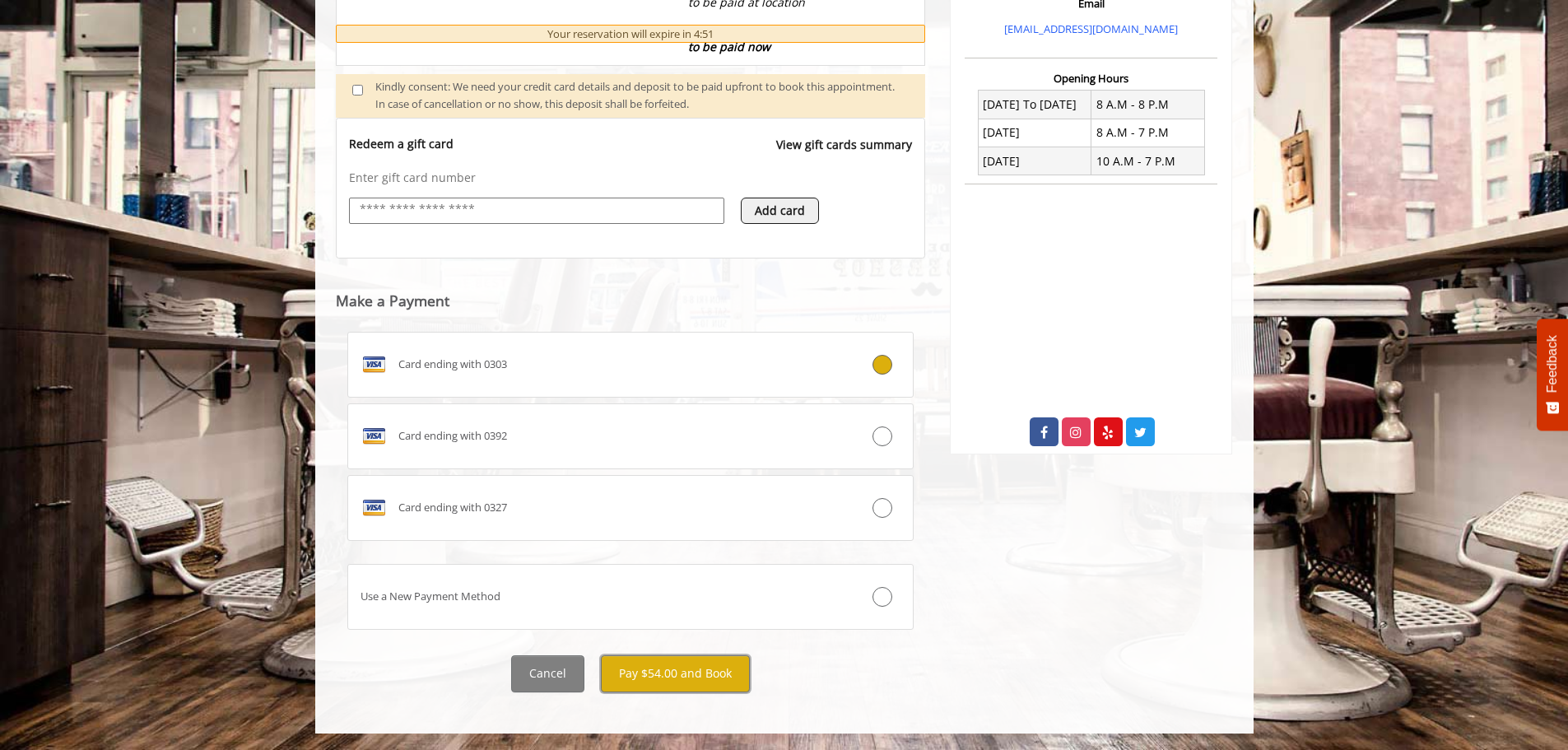
click at [673, 679] on button "Pay $54.00 and Book" at bounding box center [675, 674] width 149 height 37
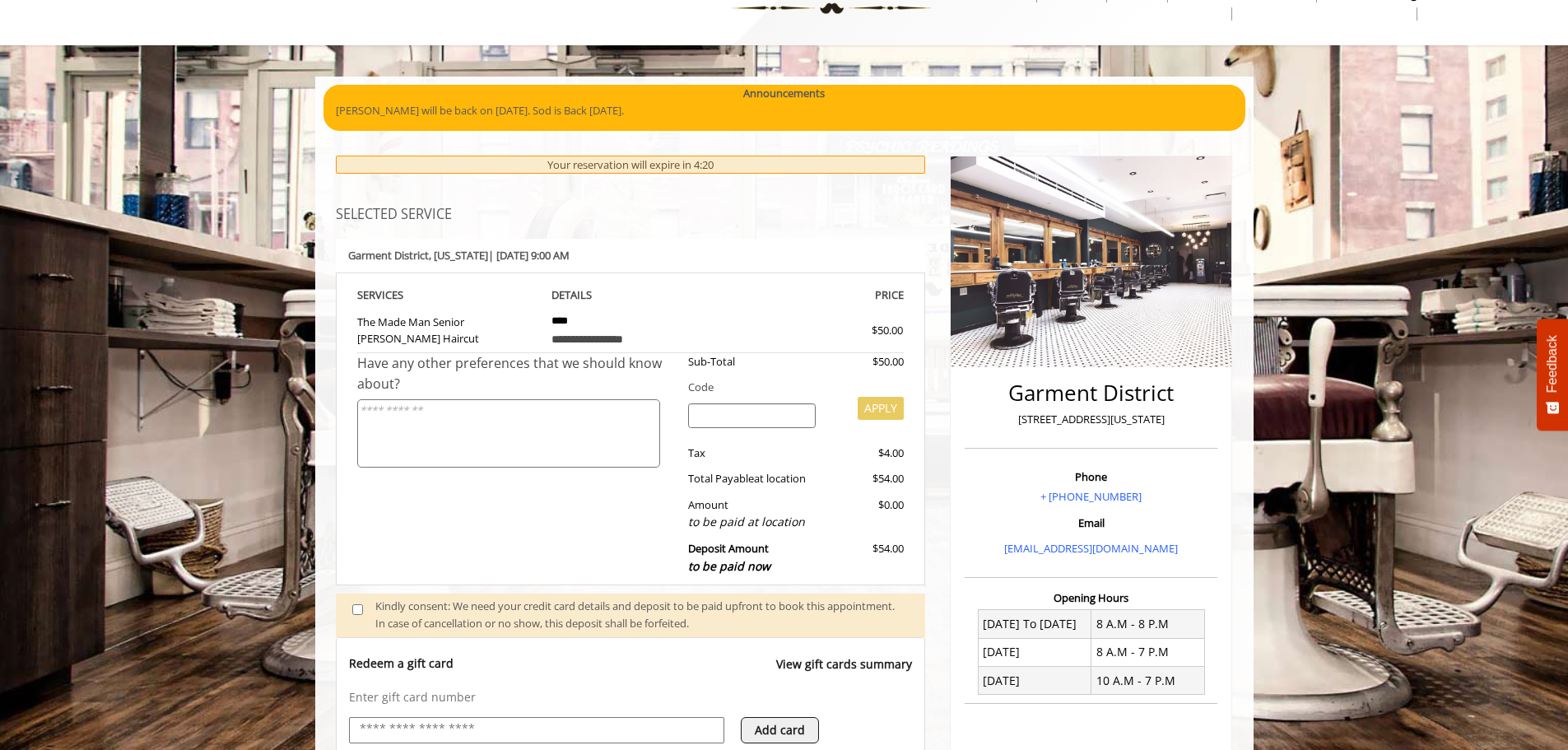
scroll to position [44, 0]
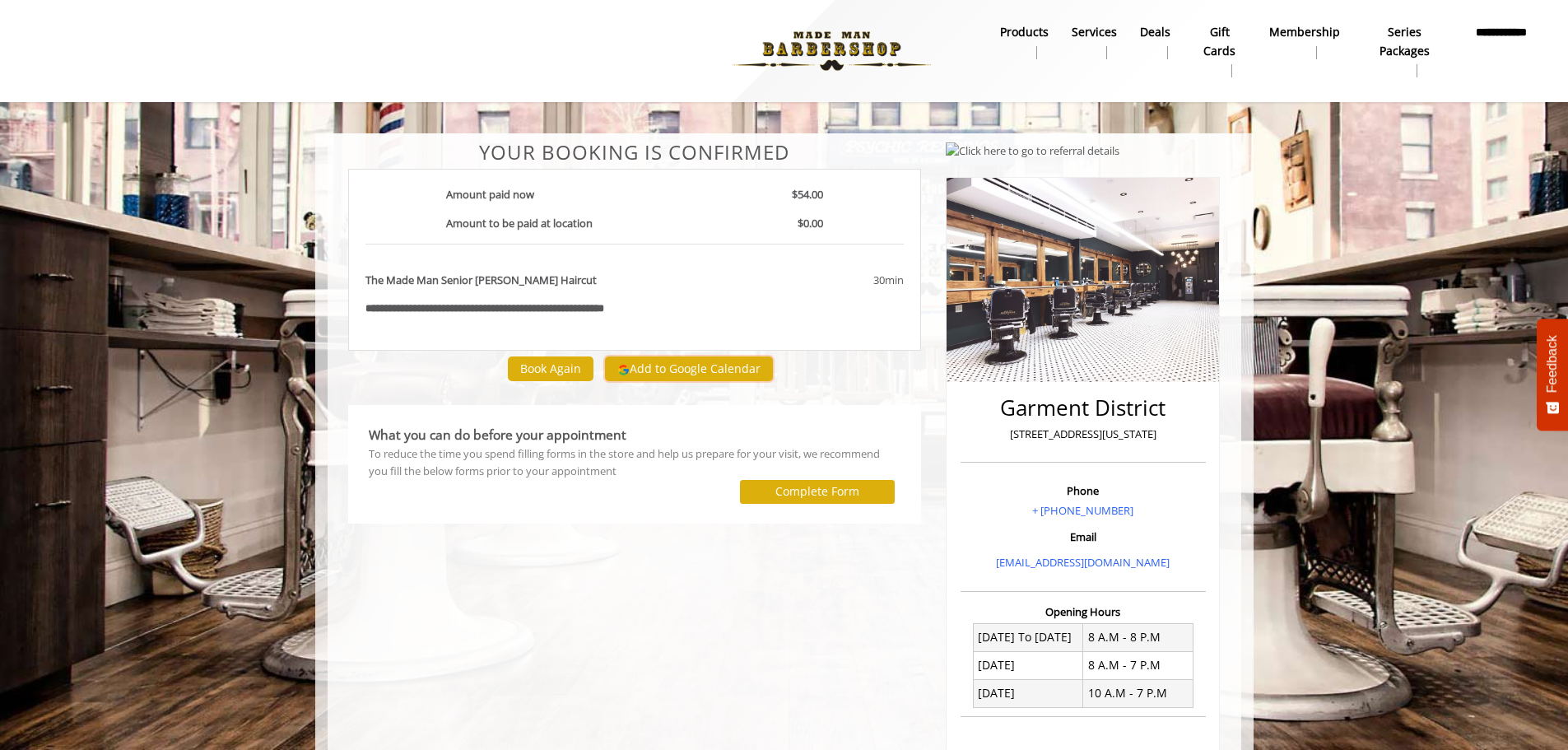
click at [639, 373] on button "Add to Google Calendar" at bounding box center [689, 369] width 168 height 25
